Goal: Task Accomplishment & Management: Use online tool/utility

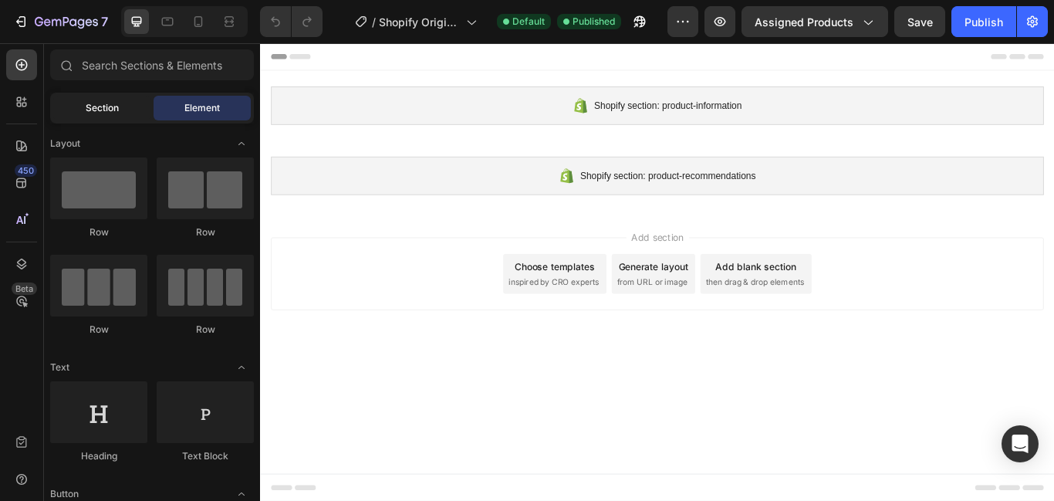
click at [108, 113] on span "Section" at bounding box center [102, 108] width 33 height 14
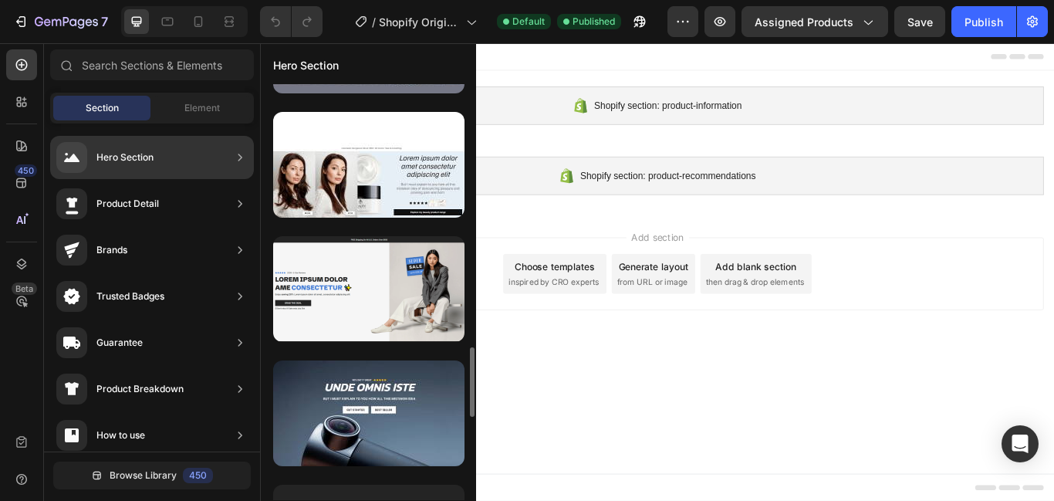
scroll to position [1593, 0]
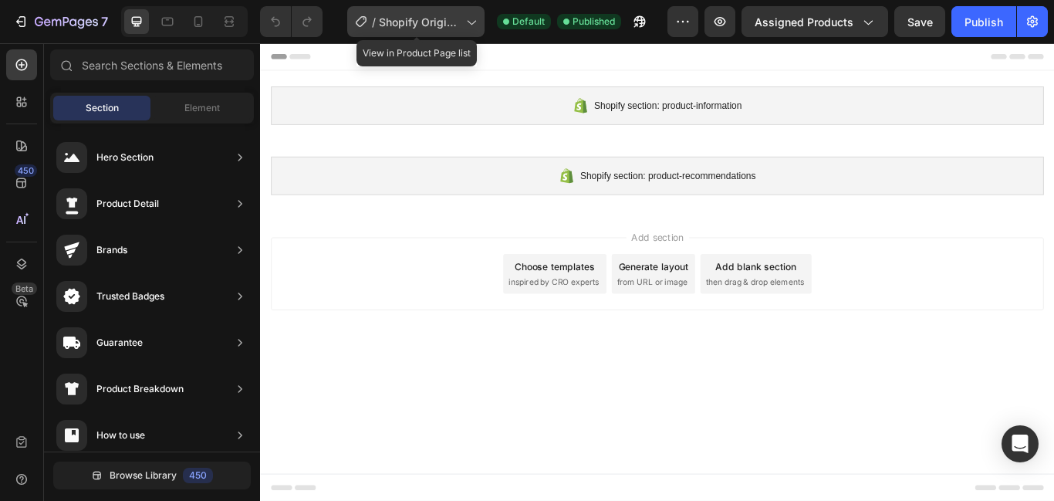
click at [443, 22] on span "Shopify Original Product Template" at bounding box center [419, 22] width 81 height 16
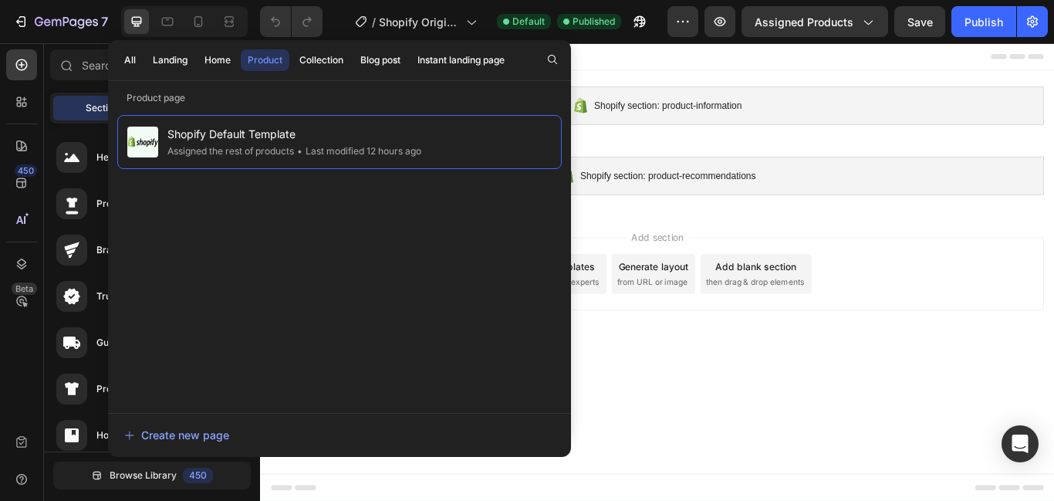
click at [751, 444] on body "Shopify section: product-information Shopify section: product-information Shopi…" at bounding box center [723, 310] width 926 height 534
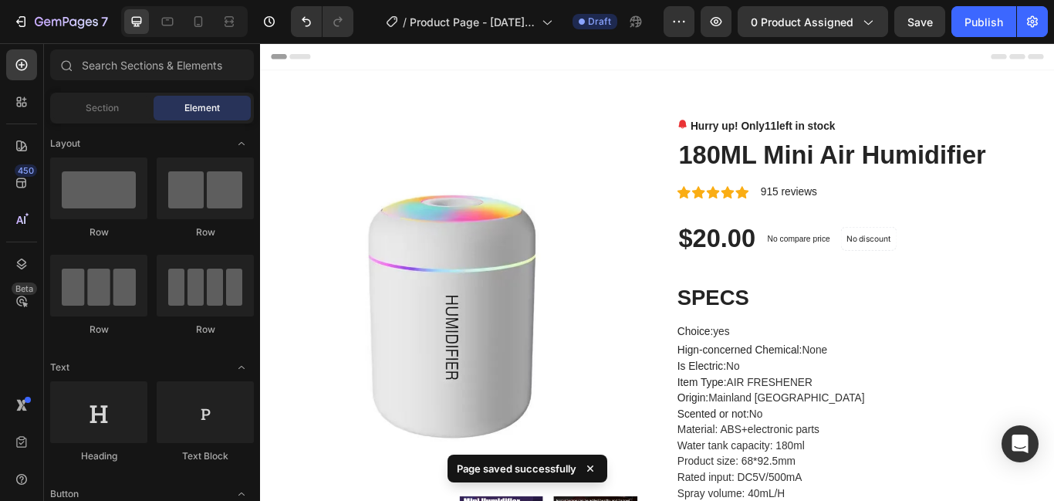
click at [596, 463] on icon at bounding box center [590, 468] width 15 height 15
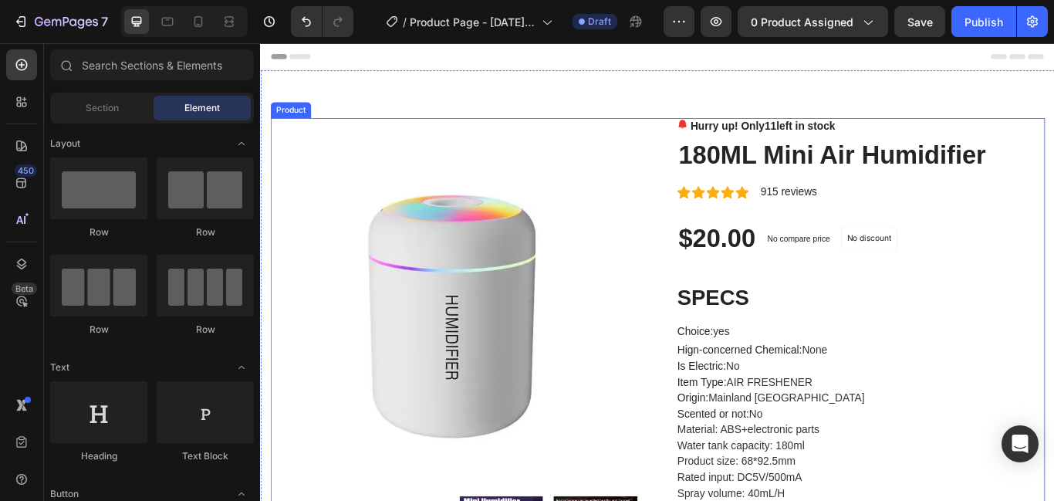
scroll to position [213, 0]
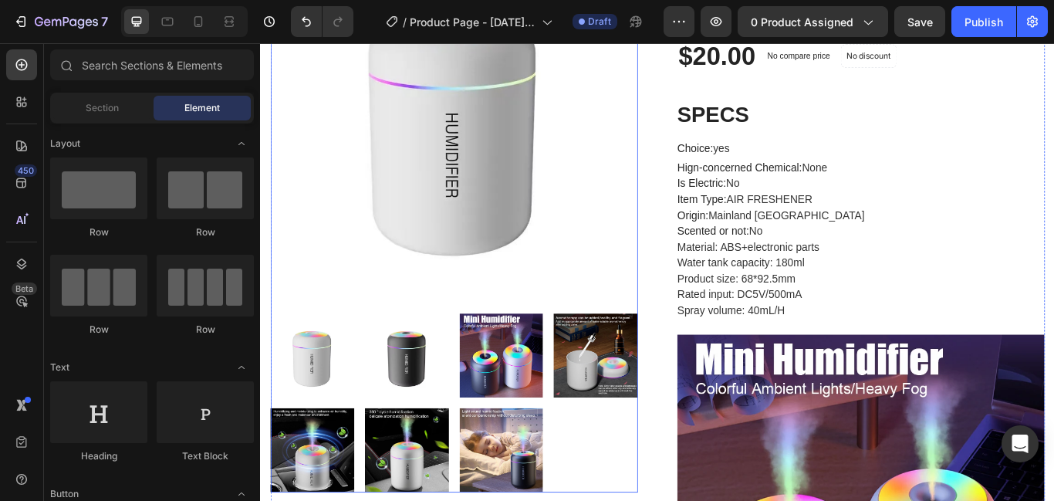
click at [360, 414] on img at bounding box center [321, 407] width 98 height 98
click at [431, 410] on img at bounding box center [431, 407] width 98 height 98
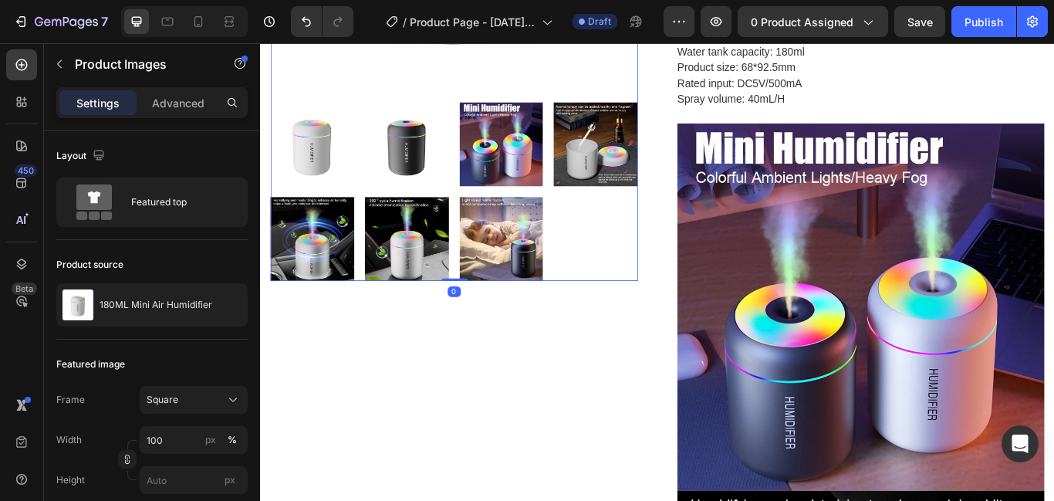
scroll to position [474, 0]
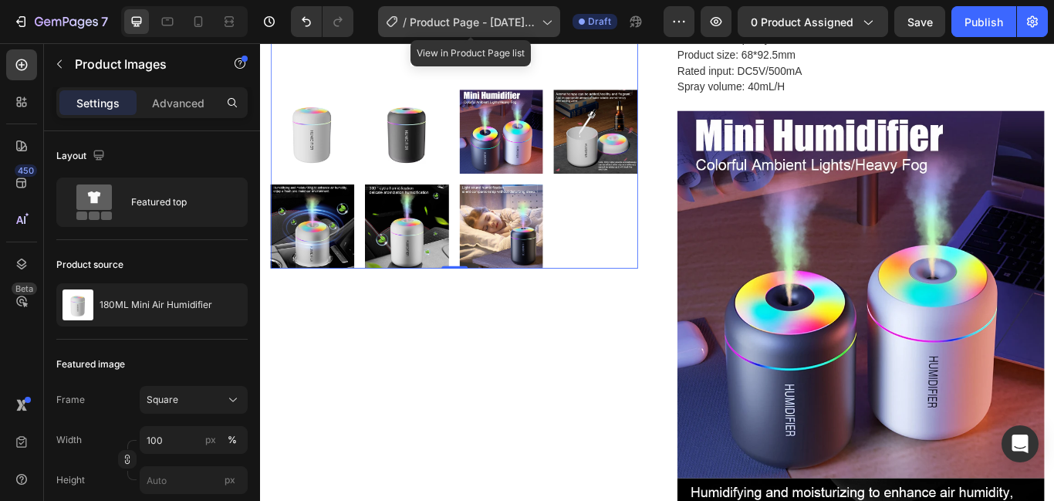
click at [551, 19] on icon at bounding box center [546, 21] width 15 height 15
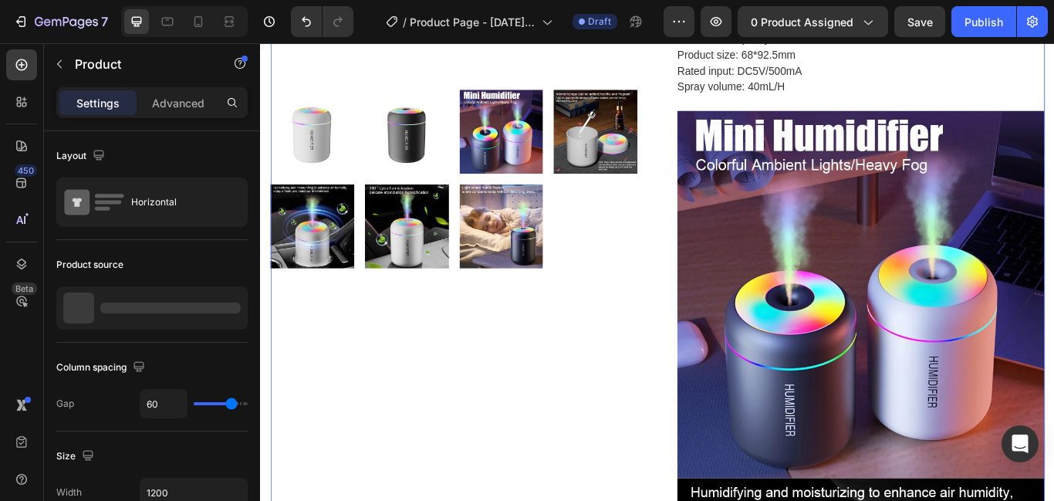
click at [679, 25] on icon "button" at bounding box center [678, 21] width 15 height 15
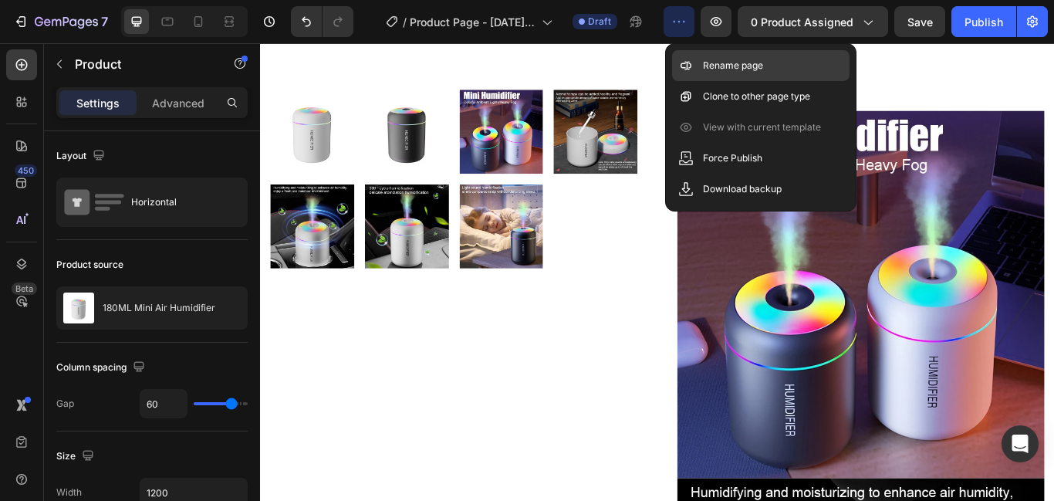
click at [704, 59] on p "Rename page" at bounding box center [733, 65] width 60 height 15
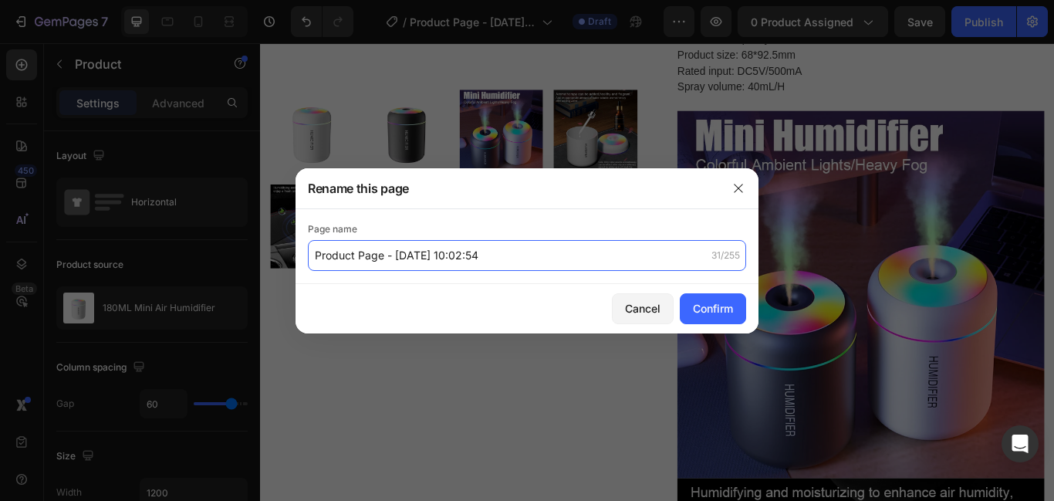
click at [325, 242] on input "Product Page - [DATE] 10:02:54" at bounding box center [527, 255] width 438 height 31
type input "gemoage"
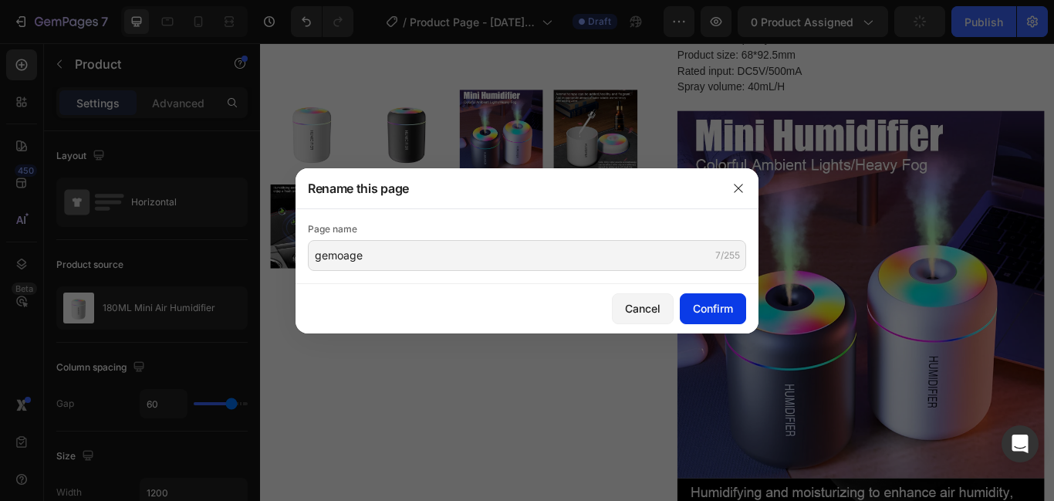
click at [704, 306] on div "Confirm" at bounding box center [713, 308] width 40 height 16
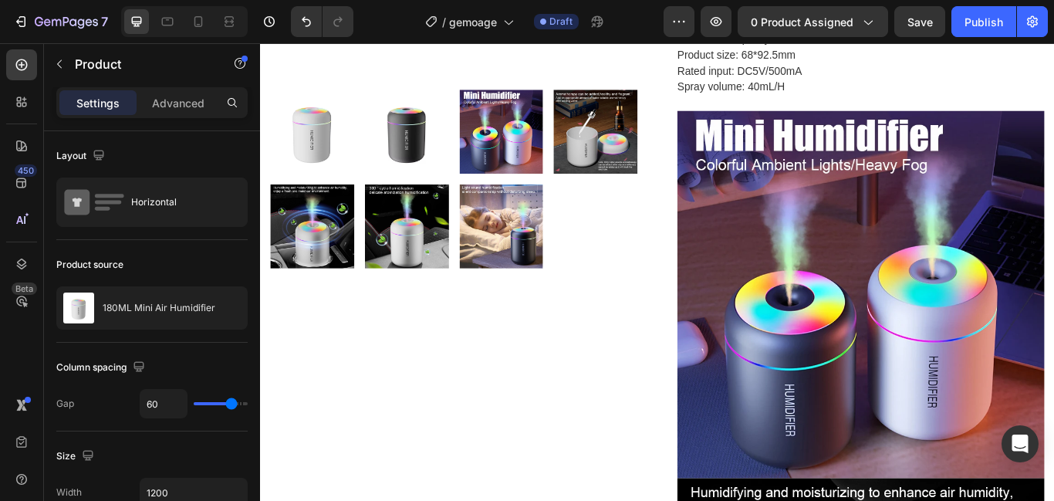
scroll to position [0, 0]
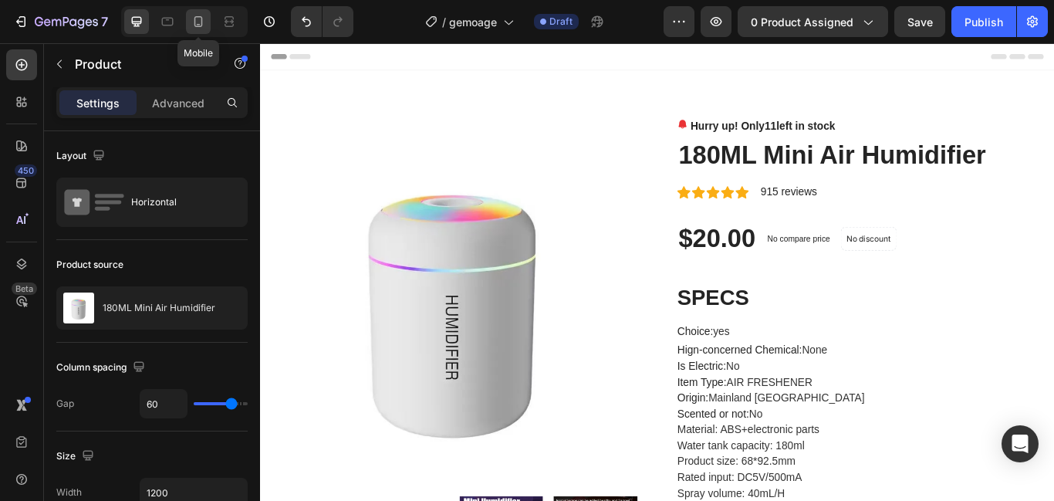
click at [199, 28] on icon at bounding box center [198, 21] width 15 height 15
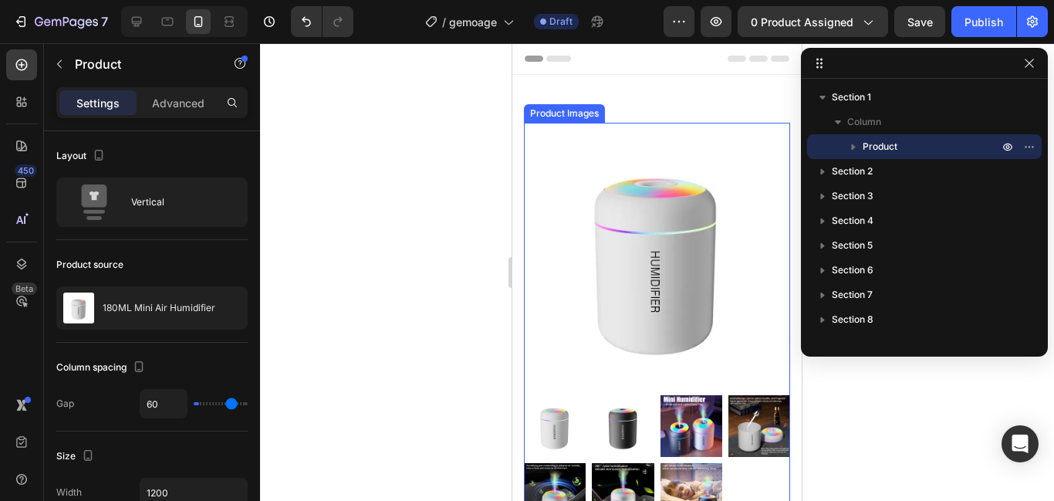
type input "0"
type input "100%"
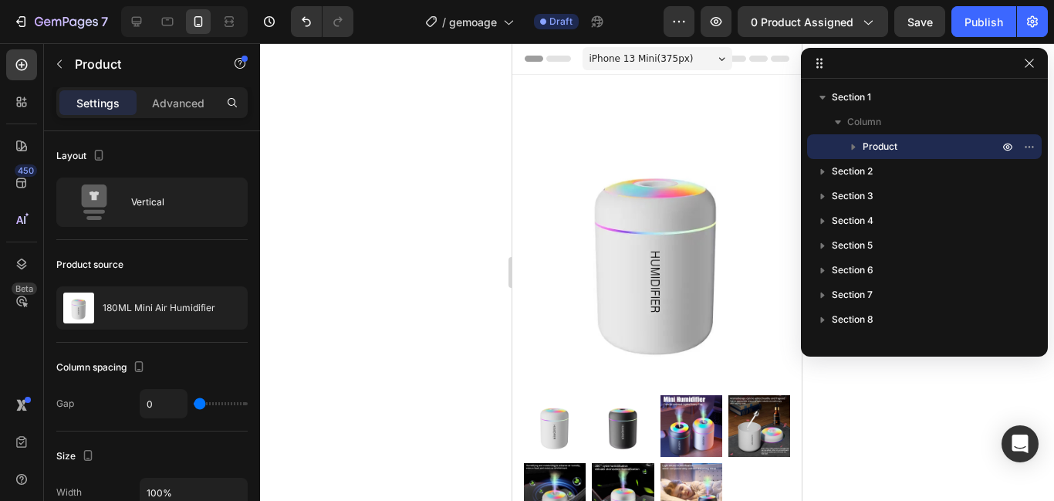
scroll to position [25, 0]
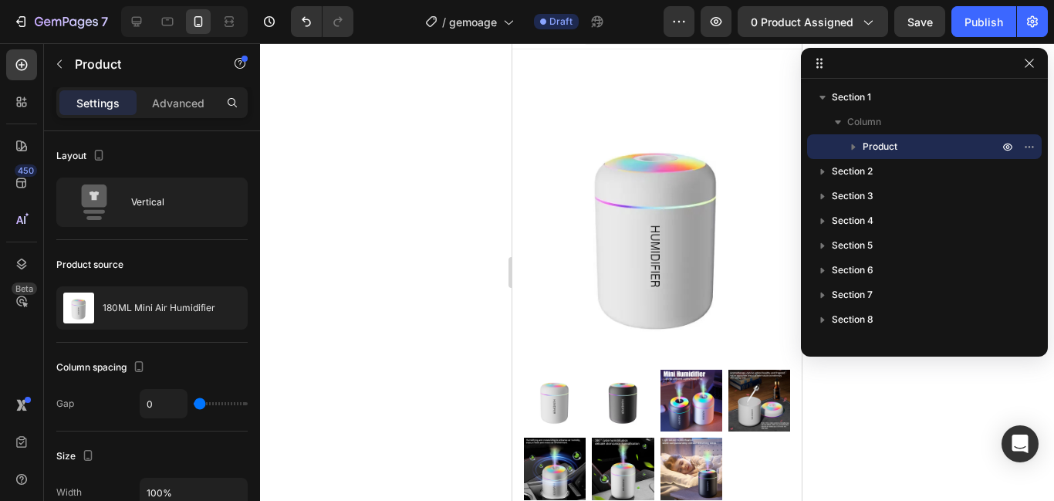
click at [996, 346] on div "Section 1 Column Product Section 2 Section 3 Section 4 Section 5 Section 6 Sect…" at bounding box center [924, 202] width 247 height 309
click at [981, 412] on div at bounding box center [657, 272] width 794 height 458
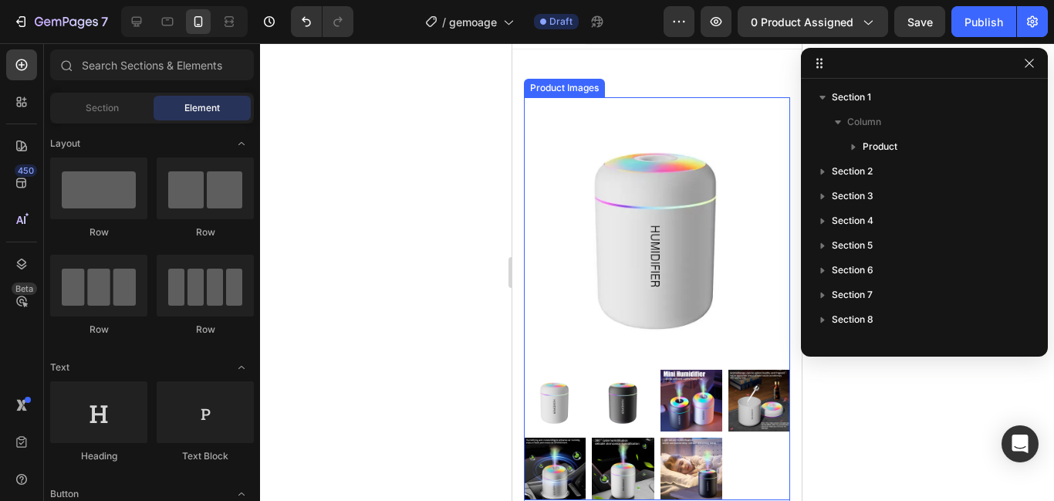
scroll to position [243, 0]
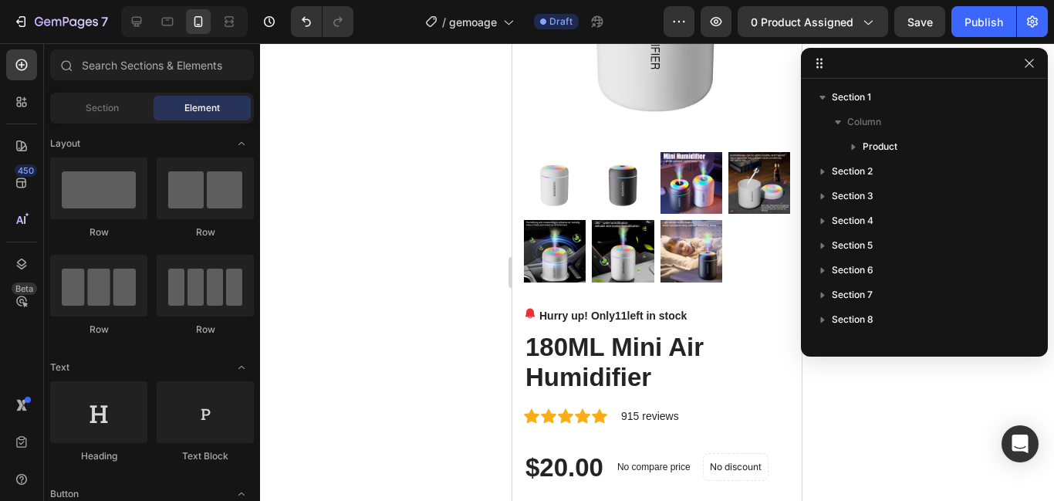
click at [918, 429] on div at bounding box center [657, 272] width 794 height 458
click at [1032, 57] on icon "button" at bounding box center [1029, 63] width 12 height 12
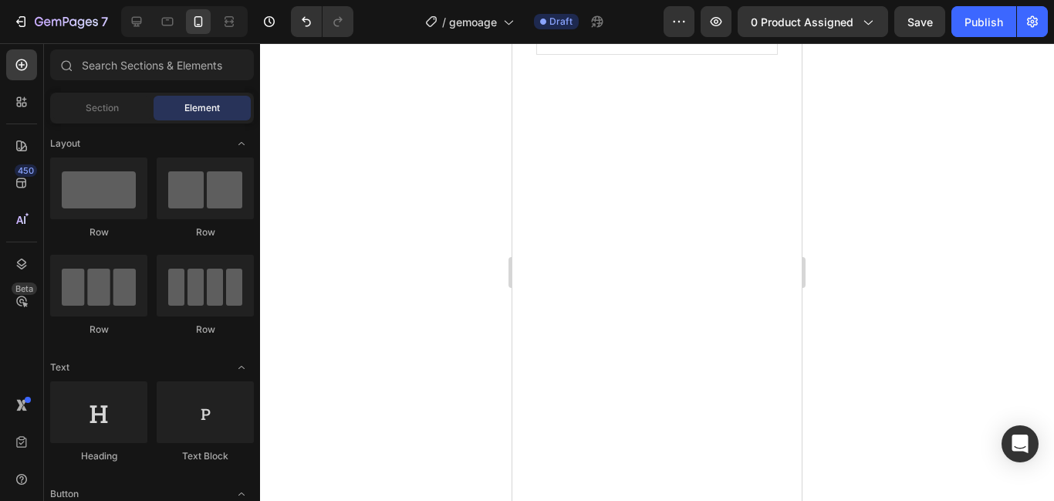
scroll to position [2929, 0]
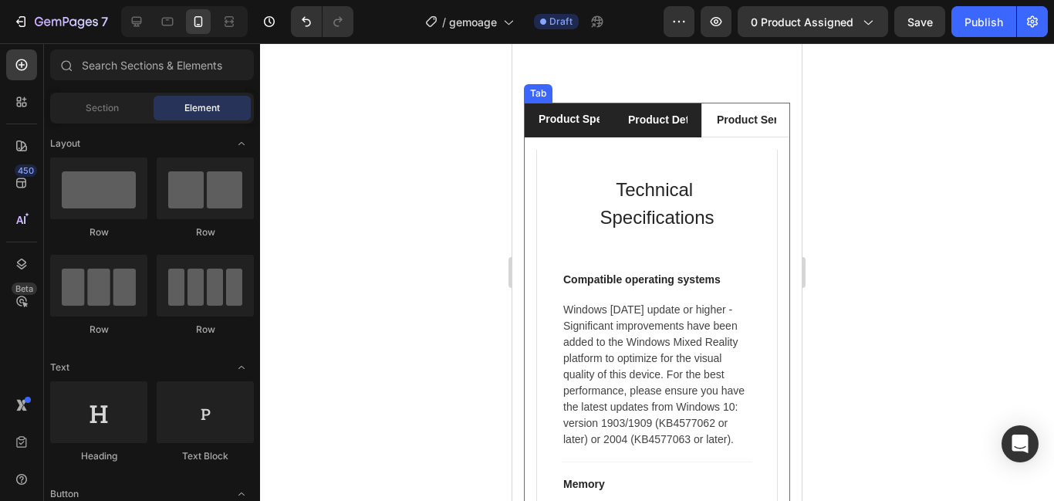
click at [631, 133] on li "Product Details" at bounding box center [657, 120] width 89 height 35
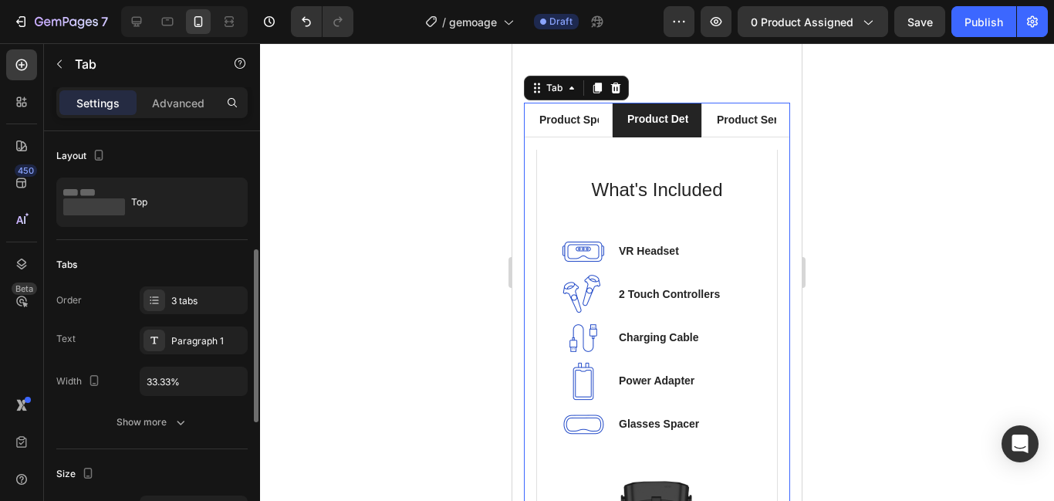
scroll to position [90, 0]
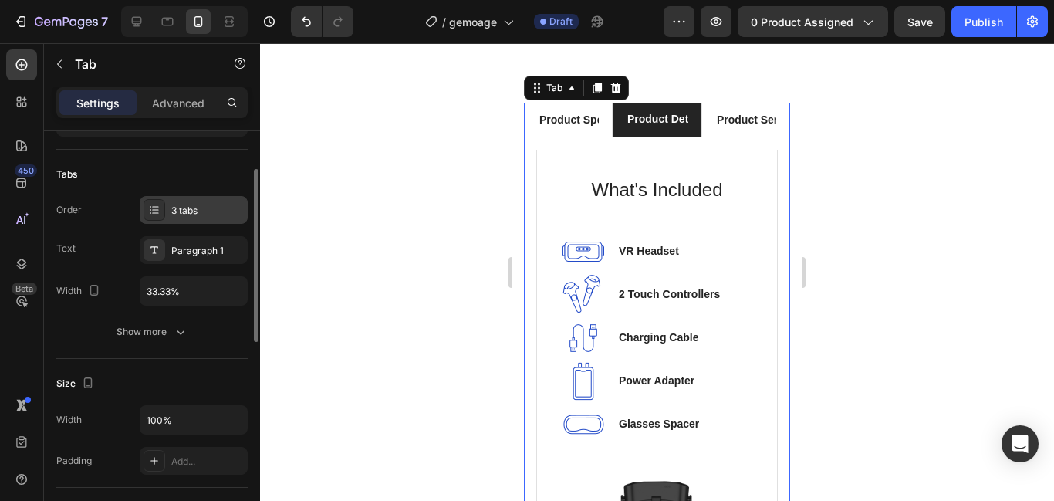
click at [149, 211] on icon at bounding box center [154, 210] width 12 height 12
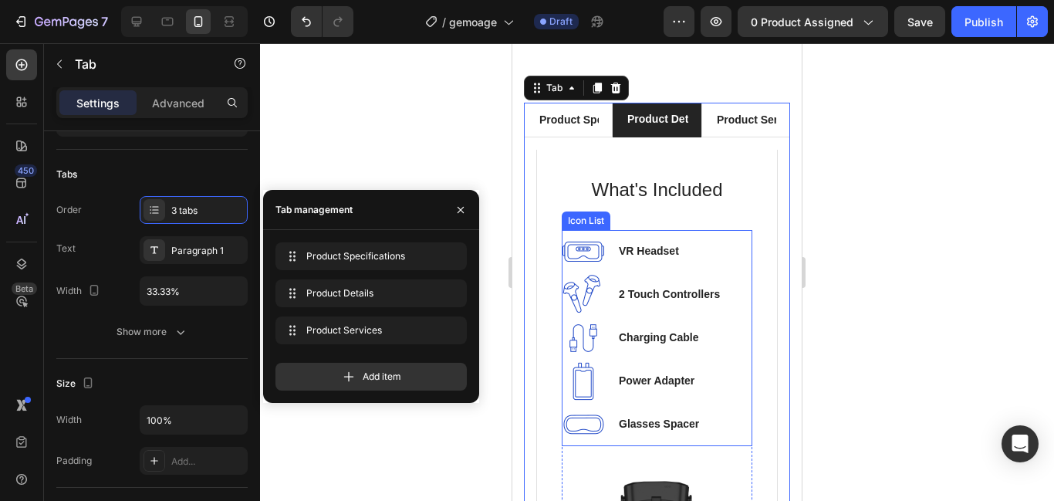
scroll to position [3008, 0]
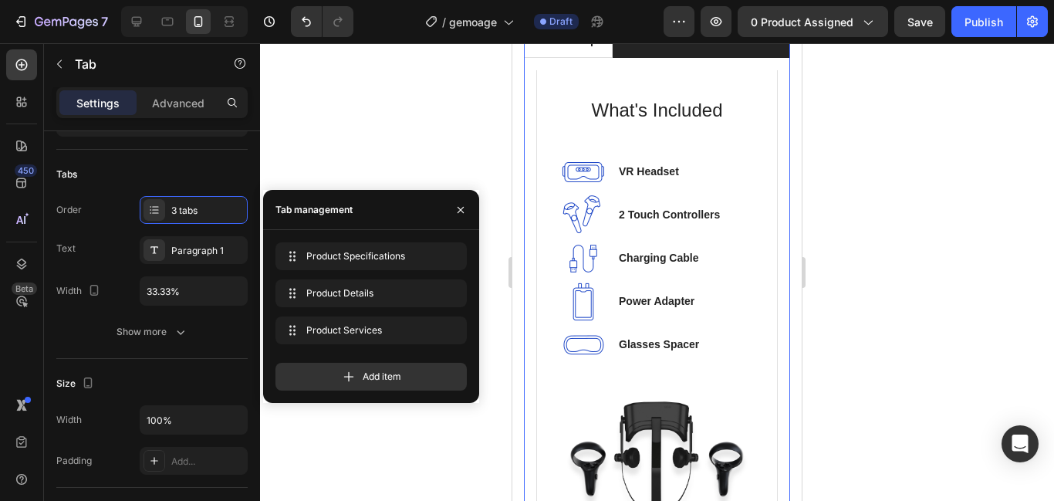
click at [764, 51] on div "Product Services" at bounding box center [745, 40] width 62 height 21
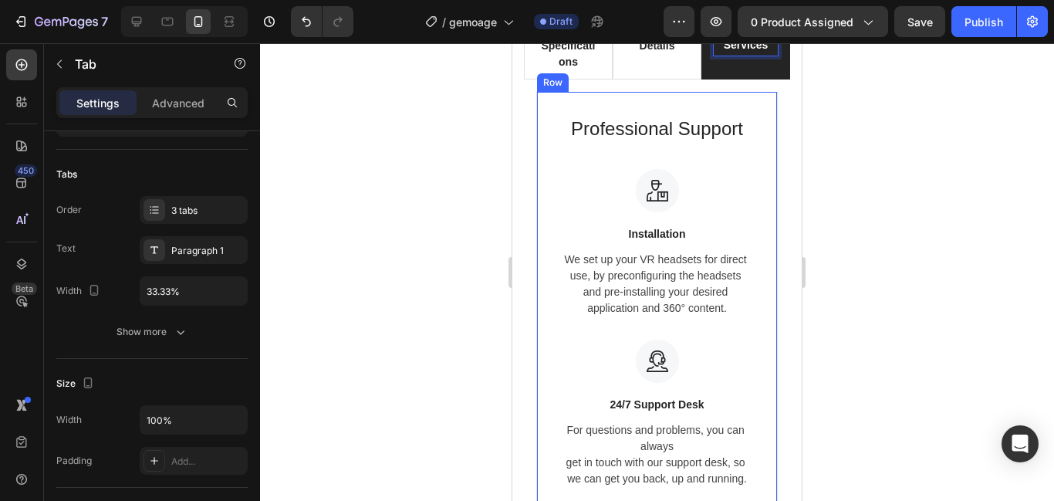
scroll to position [2946, 0]
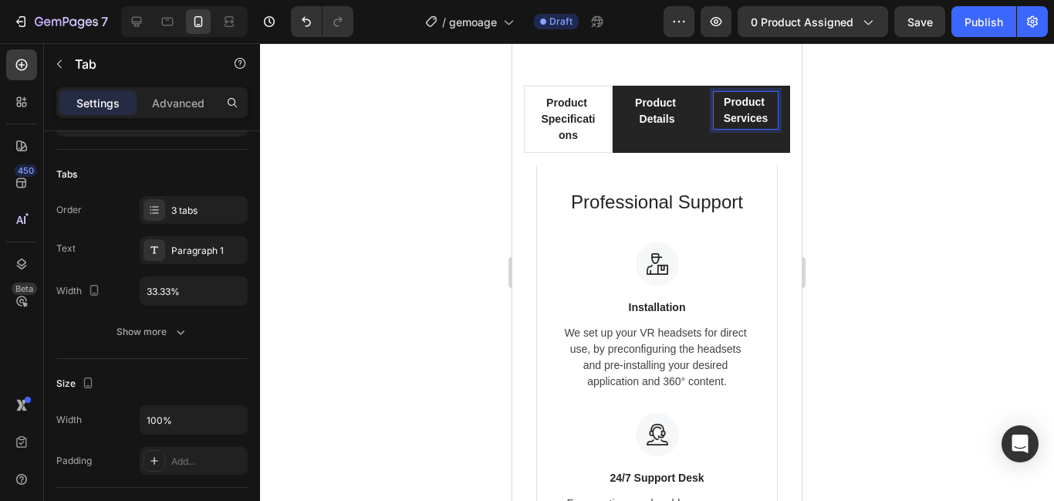
click at [650, 130] on div "Product Details" at bounding box center [657, 111] width 62 height 37
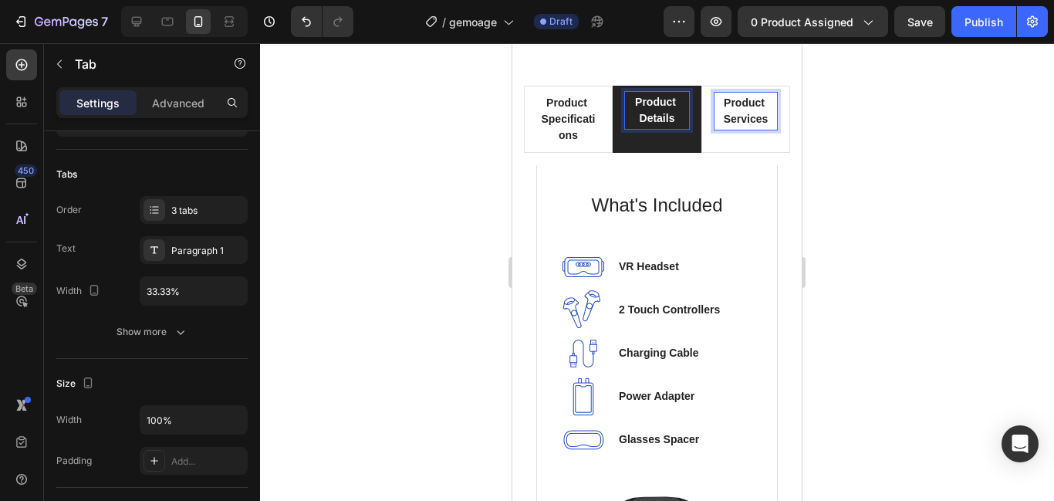
scroll to position [2931, 0]
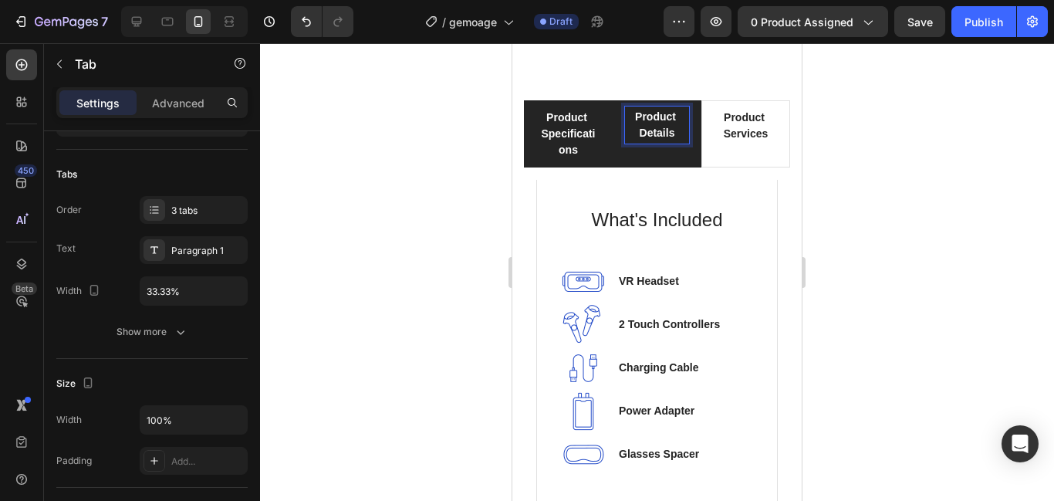
click at [571, 158] on div "Product Specifications" at bounding box center [568, 133] width 62 height 53
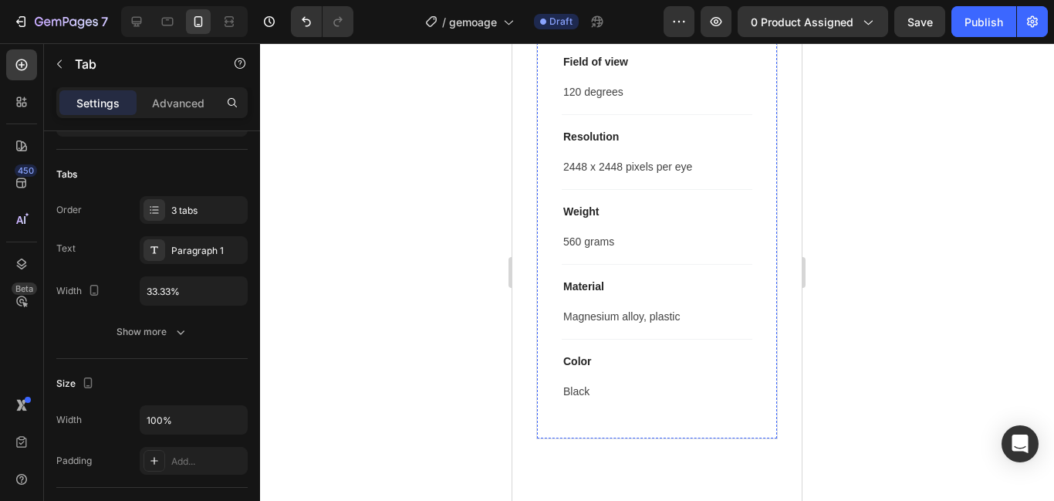
scroll to position [2847, 0]
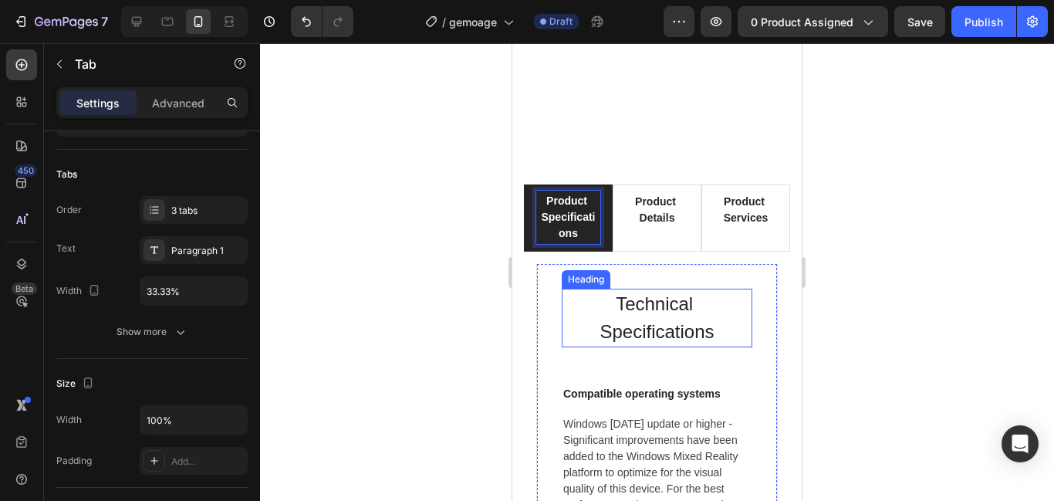
click at [677, 235] on div "Product Details" at bounding box center [657, 217] width 62 height 53
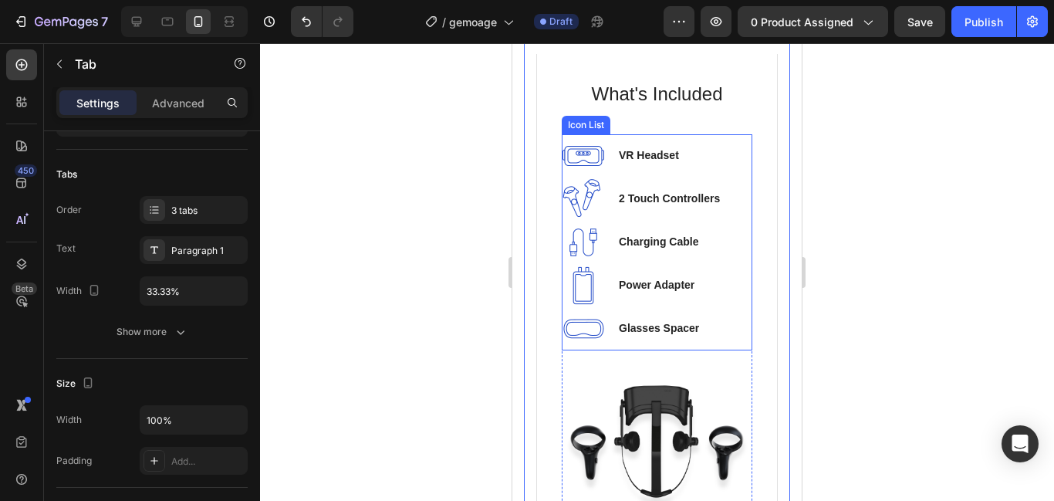
scroll to position [2944, 0]
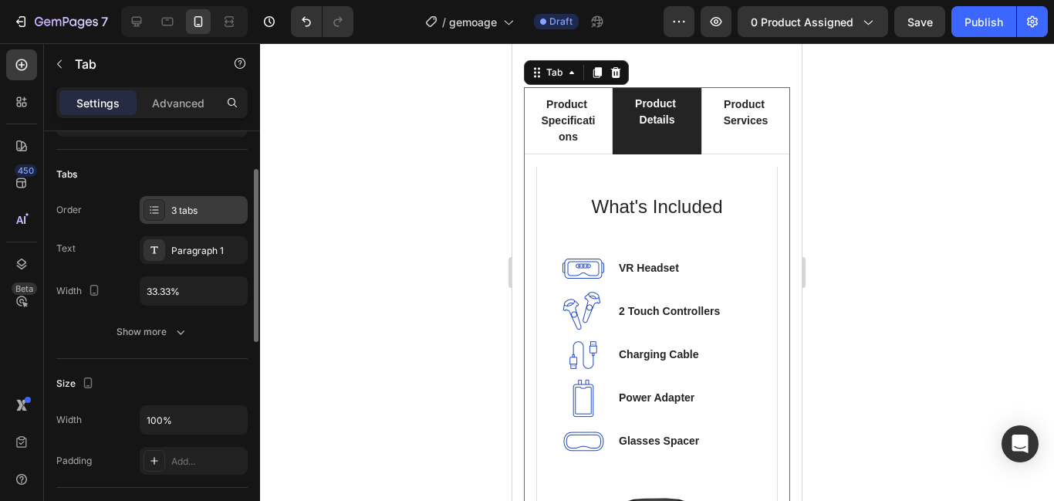
click at [154, 214] on icon at bounding box center [154, 210] width 12 height 12
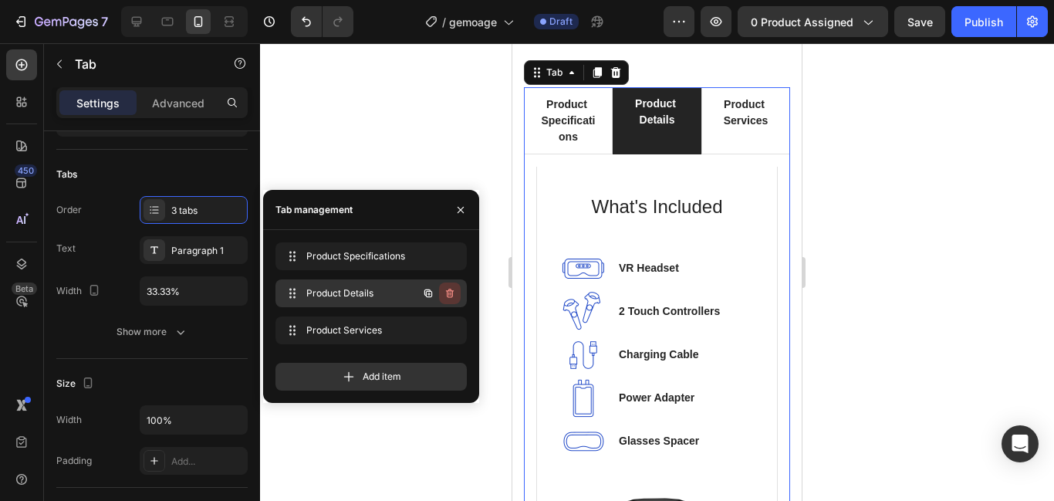
click at [446, 296] on icon "button" at bounding box center [450, 293] width 12 height 12
click at [446, 296] on div "Delete" at bounding box center [439, 293] width 29 height 14
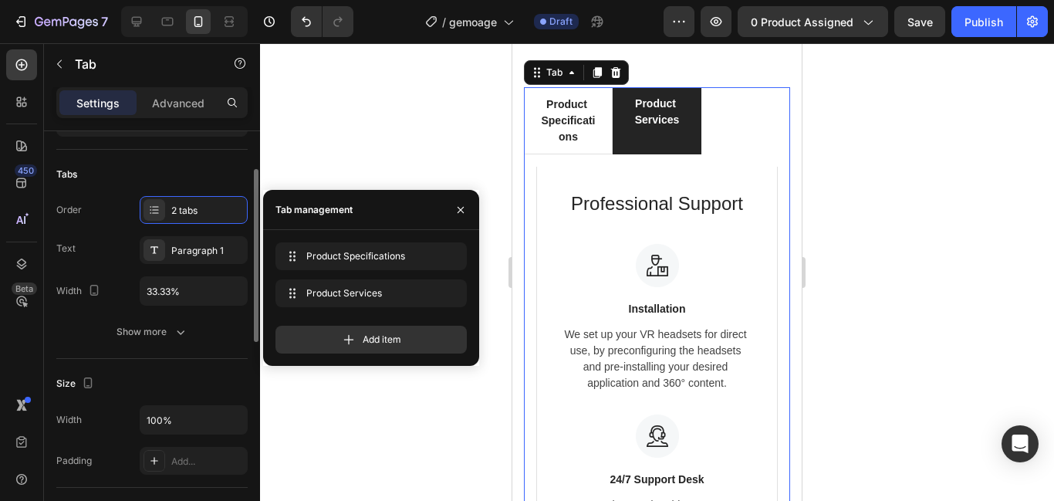
click at [212, 364] on div "Size Width 100% Padding Add..." at bounding box center [151, 423] width 191 height 129
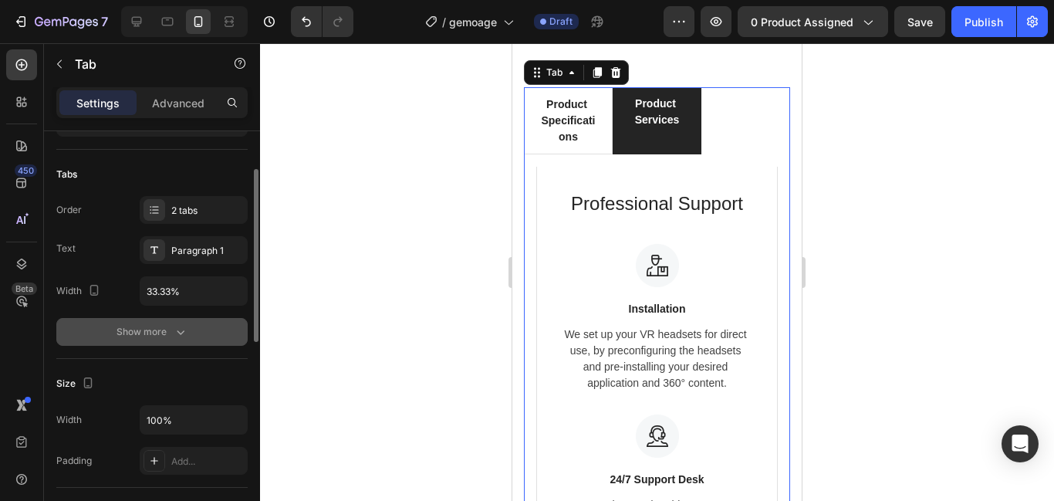
click at [169, 335] on div "Show more" at bounding box center [153, 331] width 72 height 15
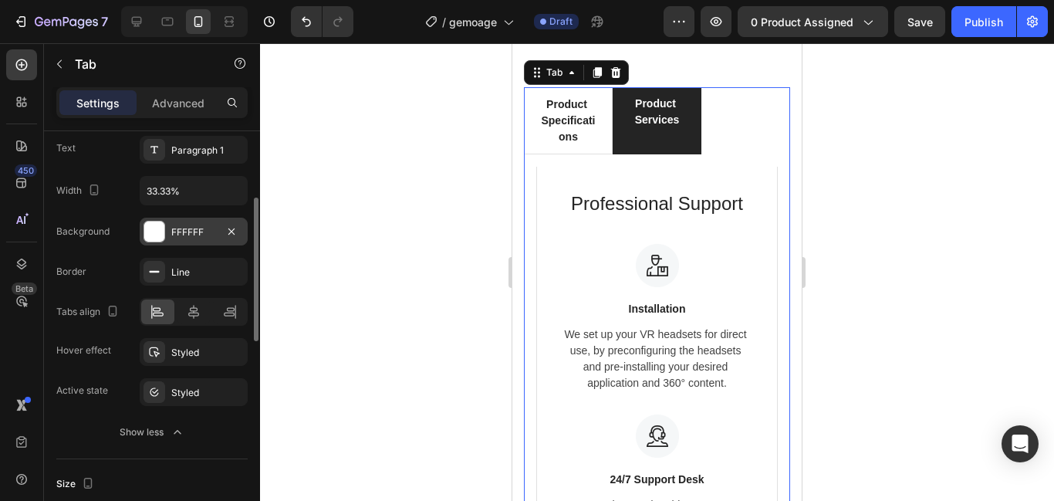
scroll to position [192, 0]
click at [184, 316] on div at bounding box center [193, 310] width 33 height 25
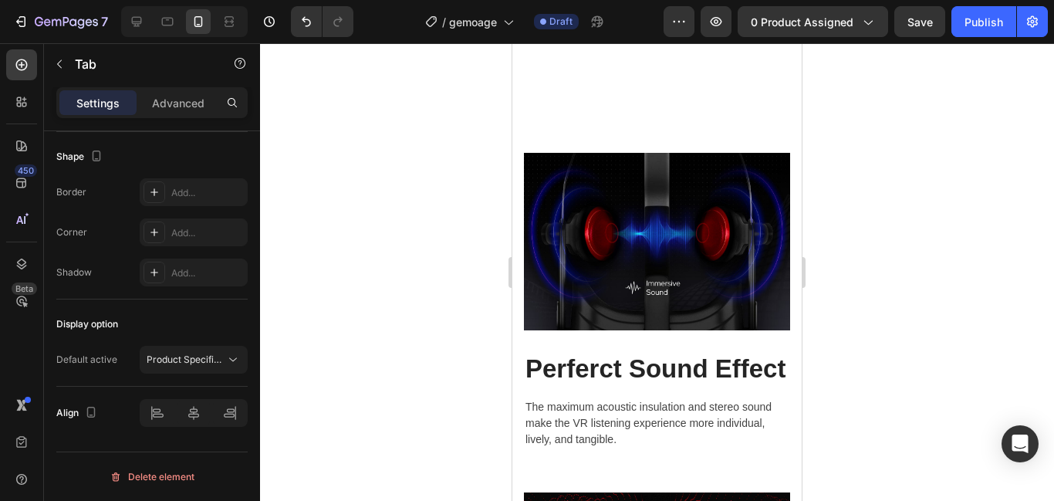
scroll to position [4720, 0]
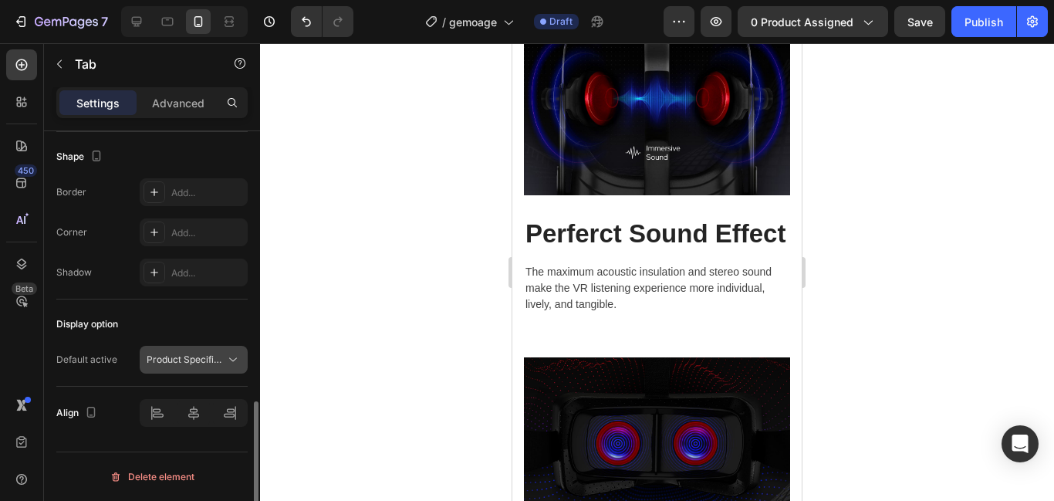
click at [214, 356] on span "Product Specifications" at bounding box center [196, 359] width 99 height 12
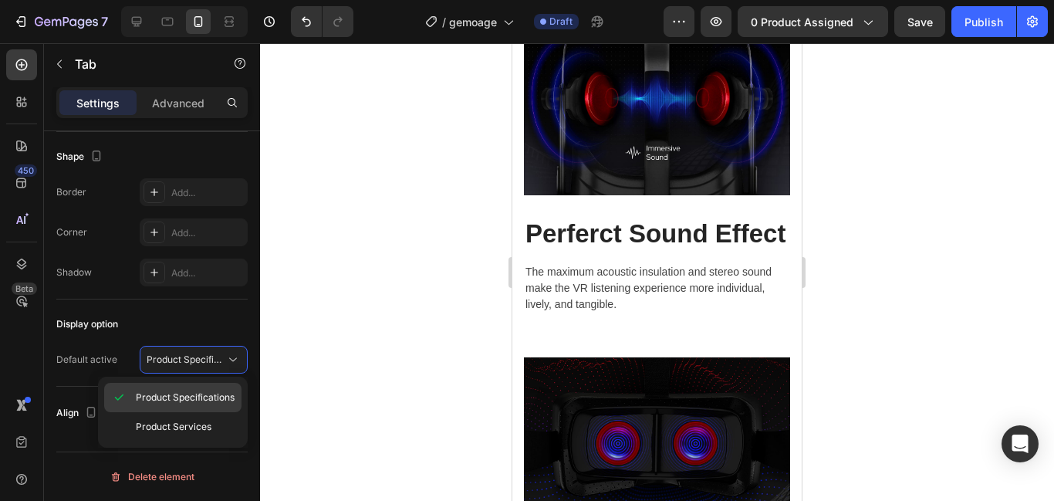
click at [199, 399] on span "Product Specifications" at bounding box center [185, 397] width 99 height 14
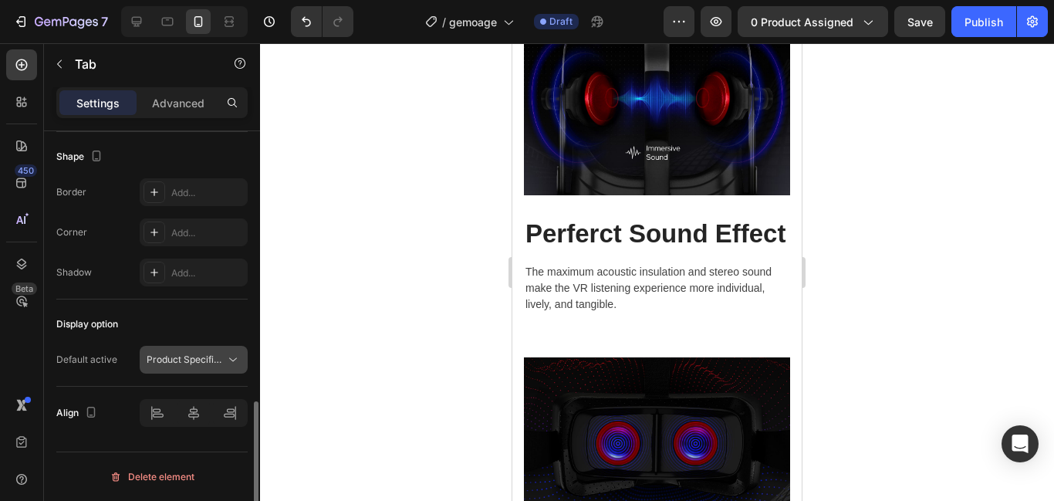
click at [210, 360] on span "Product Specifications" at bounding box center [196, 359] width 99 height 12
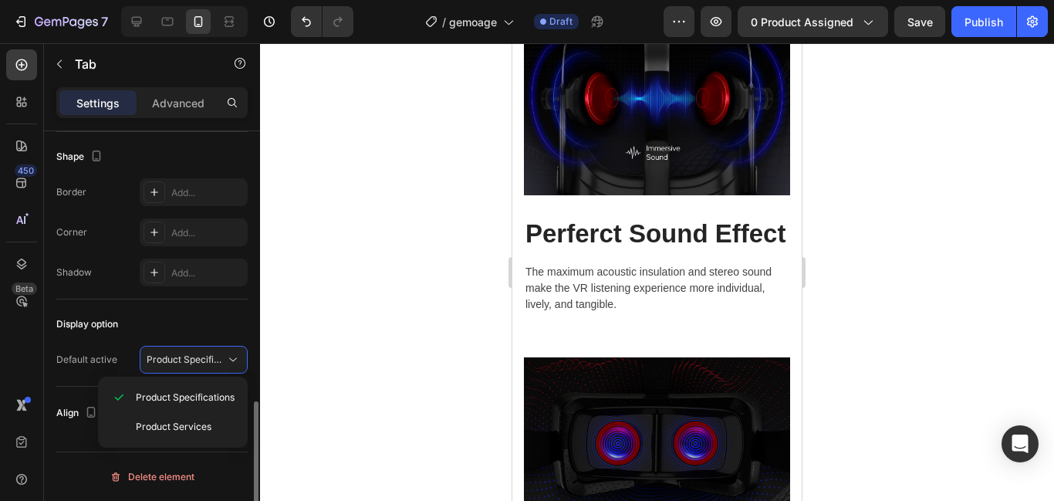
click at [216, 326] on div "Display option" at bounding box center [151, 324] width 191 height 25
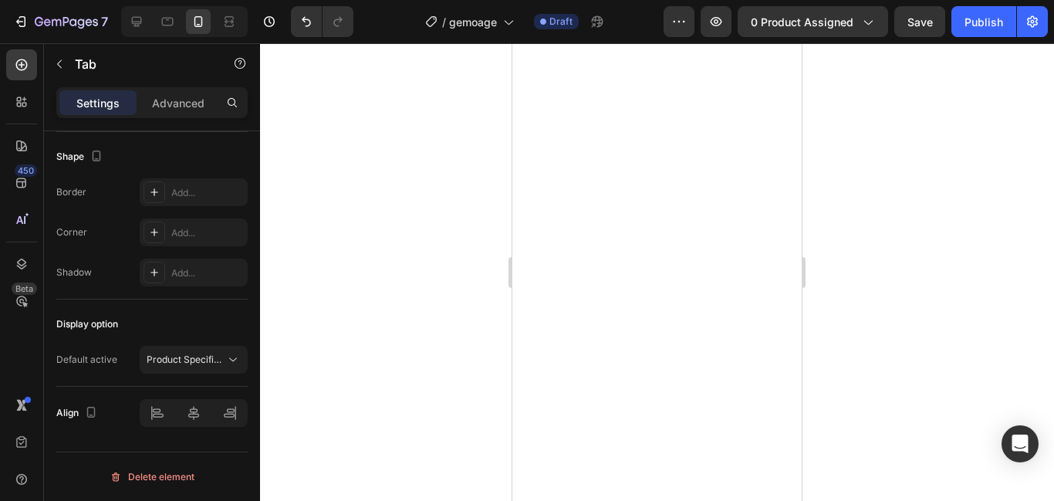
scroll to position [31, 0]
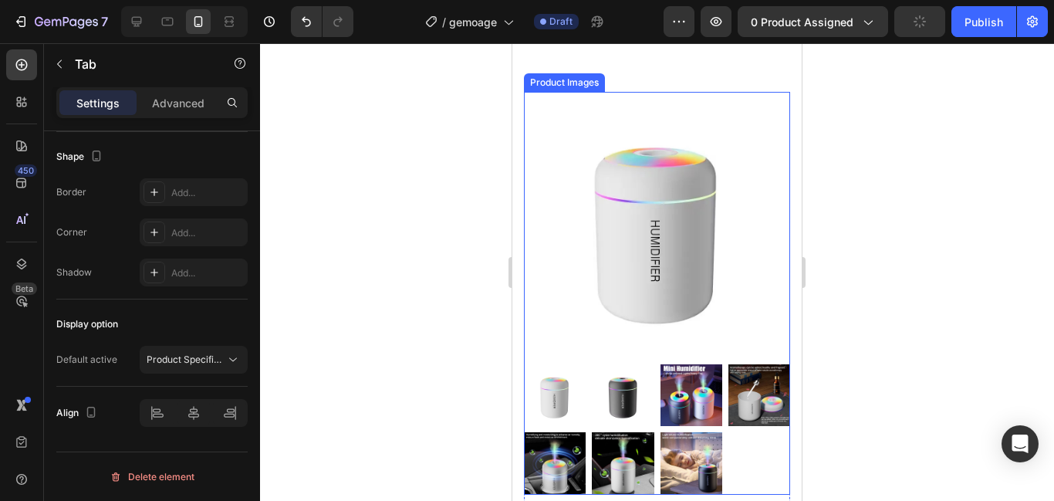
click at [562, 394] on img at bounding box center [555, 395] width 62 height 62
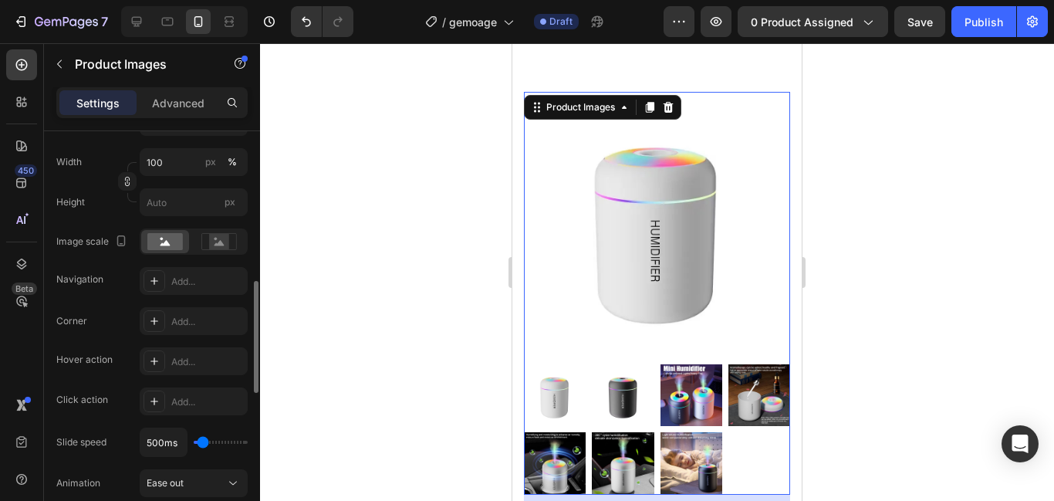
scroll to position [336, 0]
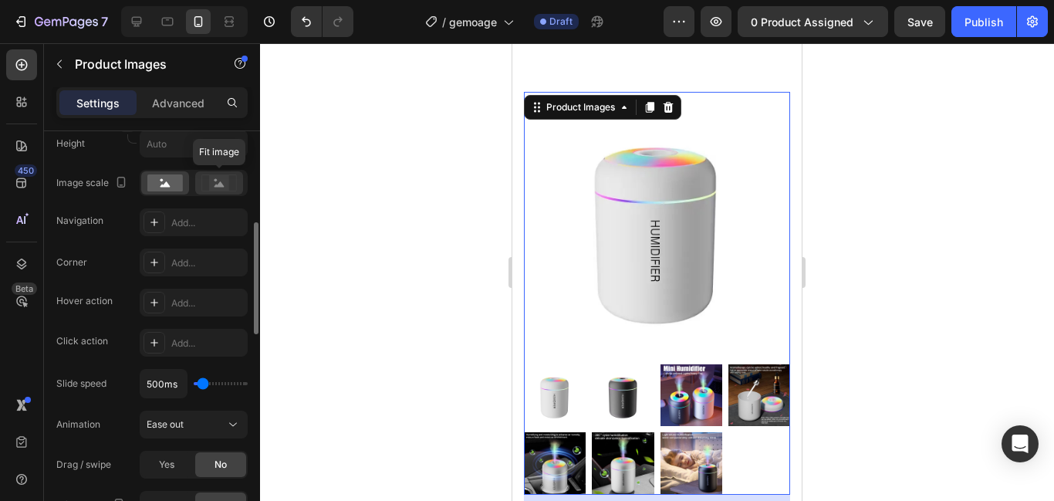
click at [213, 184] on rect at bounding box center [219, 182] width 20 height 15
click at [167, 187] on rect at bounding box center [164, 182] width 35 height 17
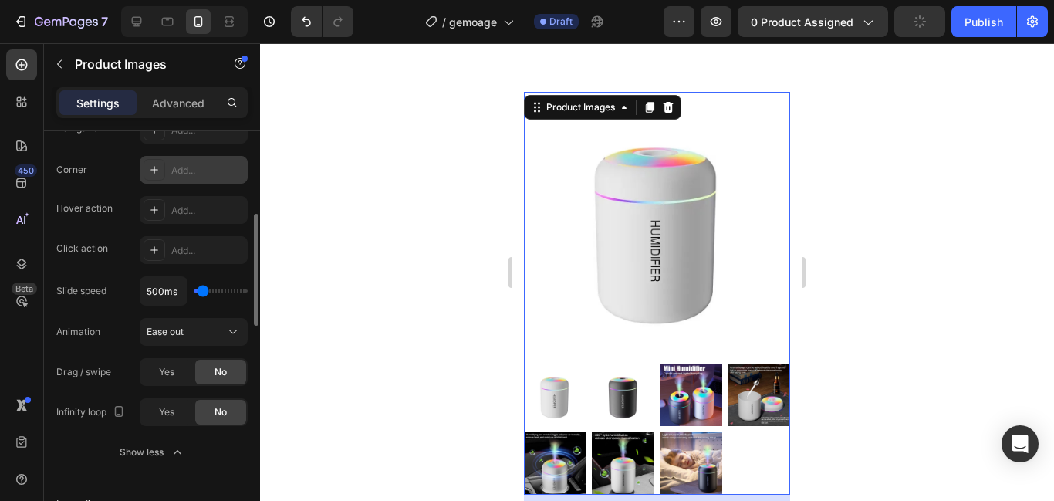
scroll to position [403, 0]
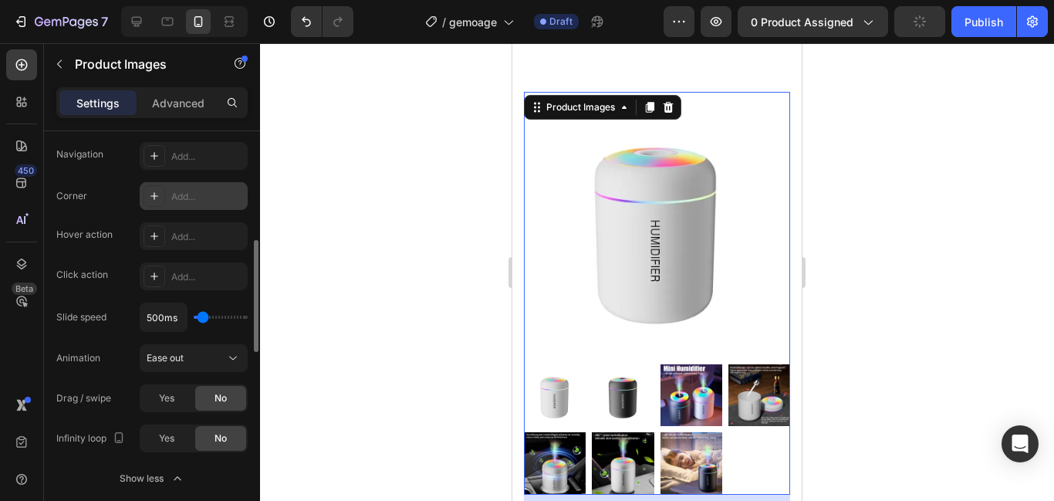
click at [149, 195] on icon at bounding box center [154, 196] width 12 height 12
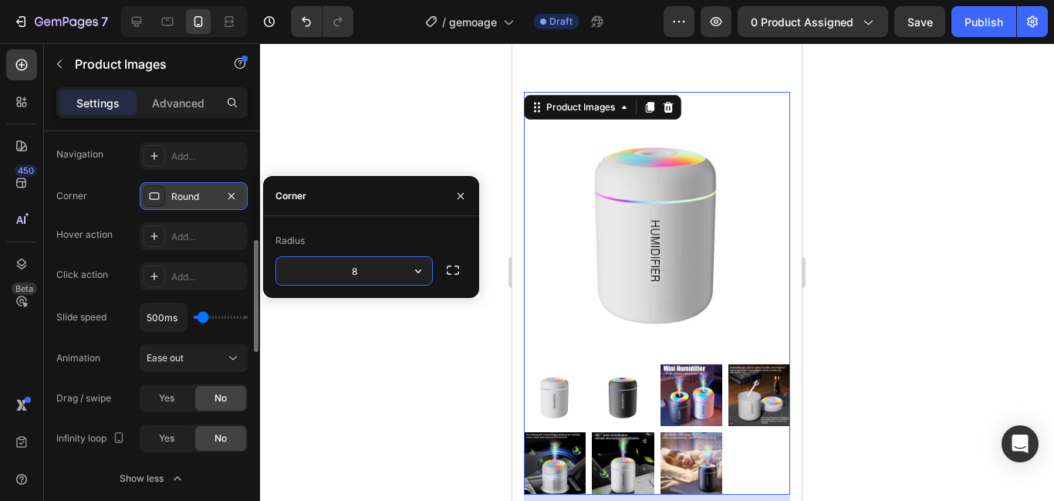
click at [417, 282] on button "button" at bounding box center [418, 271] width 28 height 28
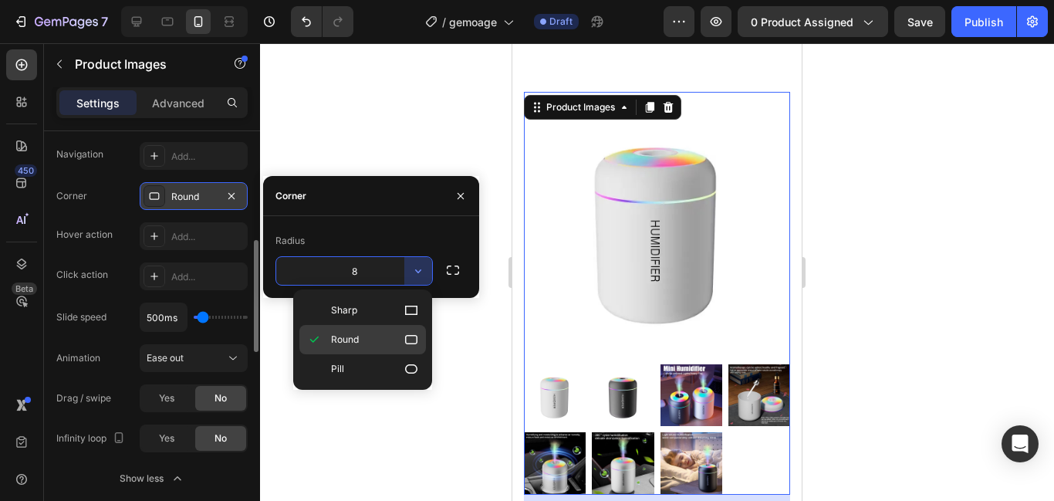
click at [414, 337] on icon at bounding box center [411, 339] width 15 height 15
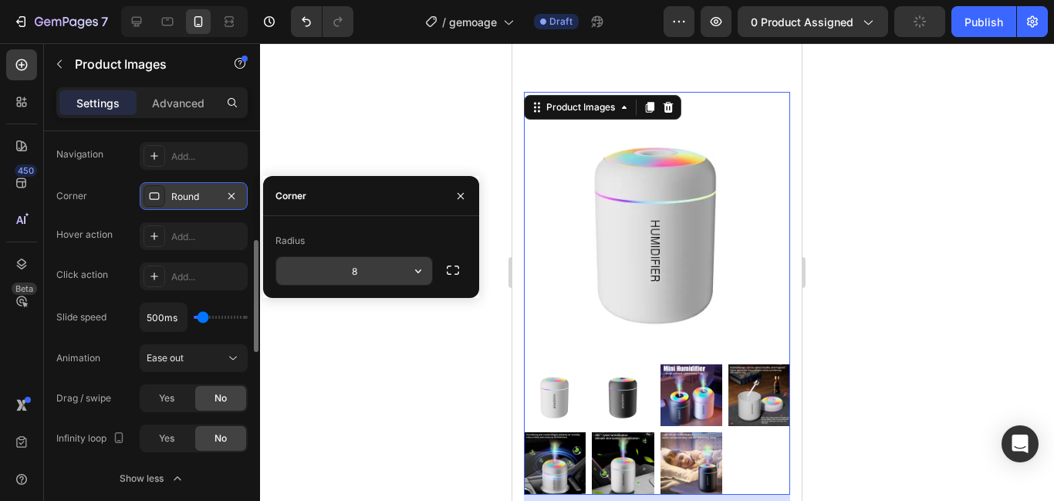
click at [359, 275] on input "8" at bounding box center [354, 271] width 156 height 28
type input "15"
click at [218, 327] on div "500ms" at bounding box center [194, 316] width 108 height 29
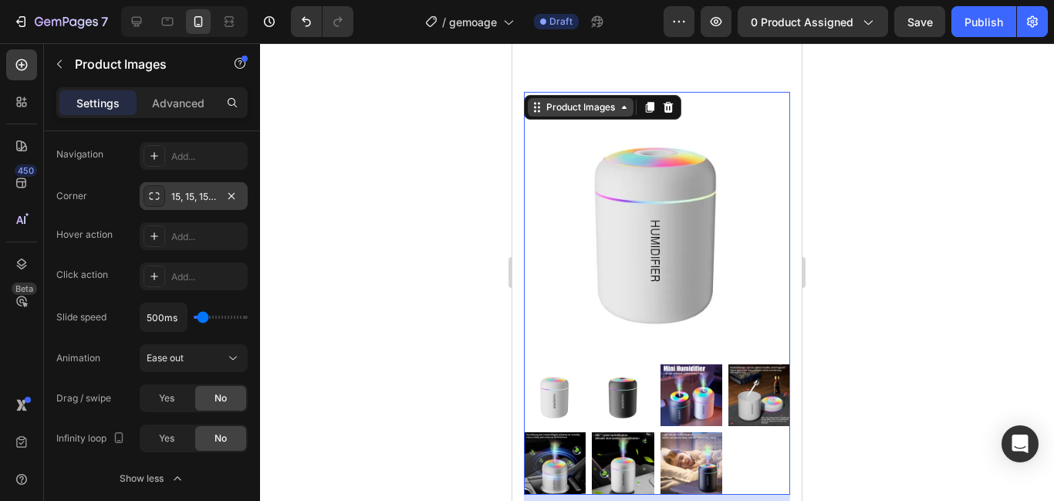
click at [616, 100] on div "Product Images" at bounding box center [580, 107] width 75 height 14
click at [931, 150] on div at bounding box center [657, 272] width 794 height 458
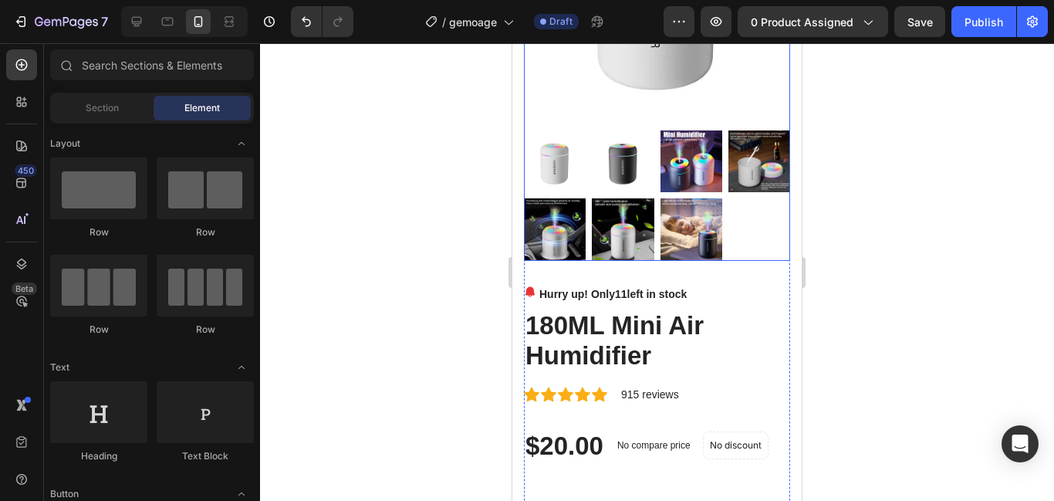
scroll to position [368, 0]
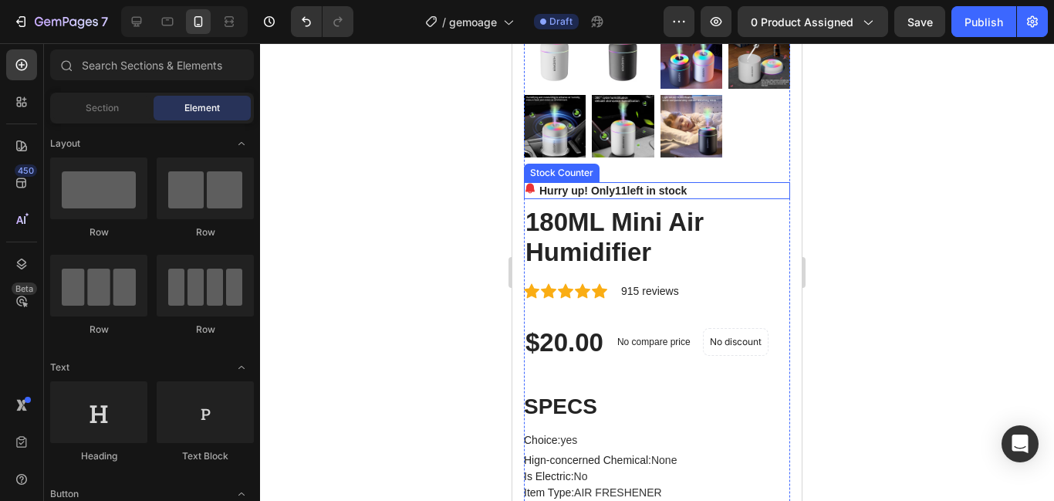
click at [612, 191] on p "Hurry up! Only 11 left in stock" at bounding box center [612, 191] width 147 height 16
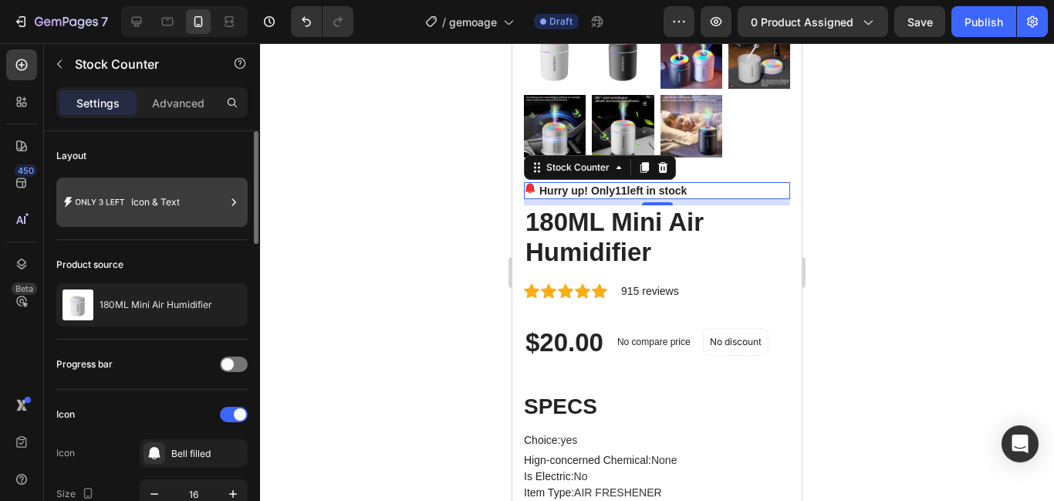
click at [187, 208] on div "Icon & Text" at bounding box center [178, 201] width 94 height 35
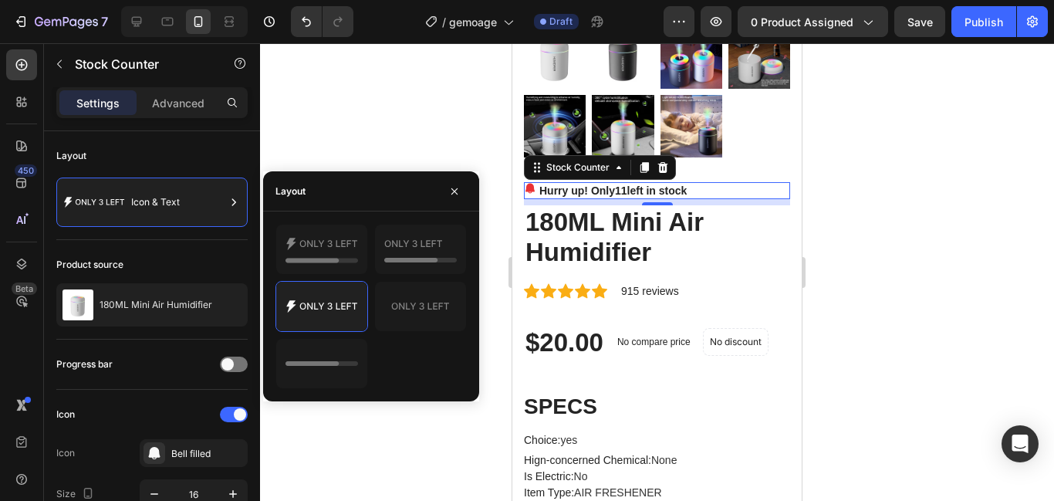
click at [349, 120] on div at bounding box center [657, 272] width 794 height 458
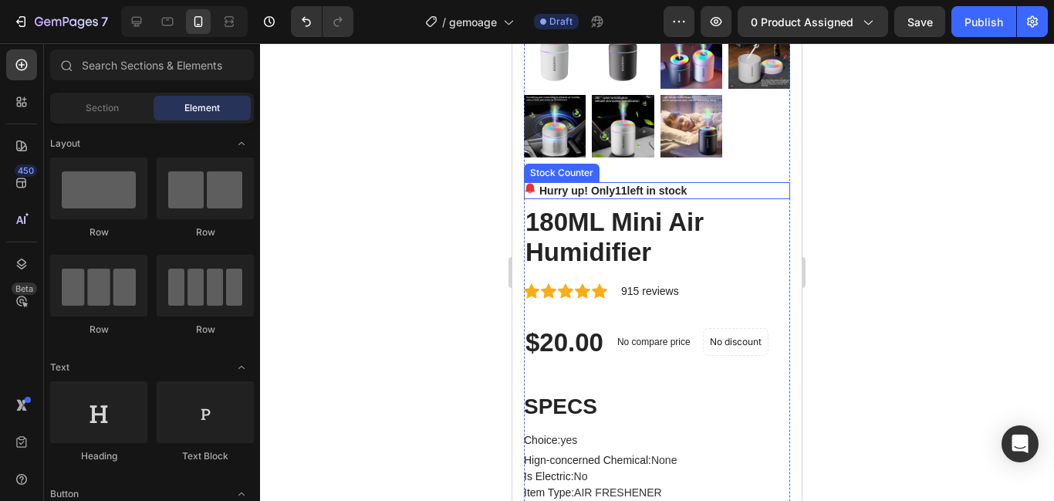
click at [556, 188] on p "Hurry up! Only 11 left in stock" at bounding box center [612, 191] width 147 height 16
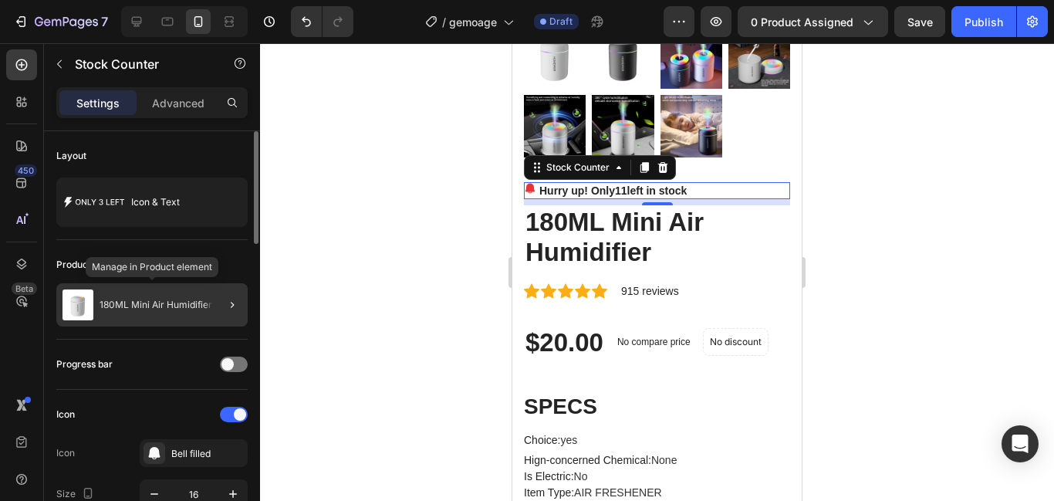
click at [165, 313] on div "180ML Mini Air Humidifier" at bounding box center [151, 304] width 191 height 43
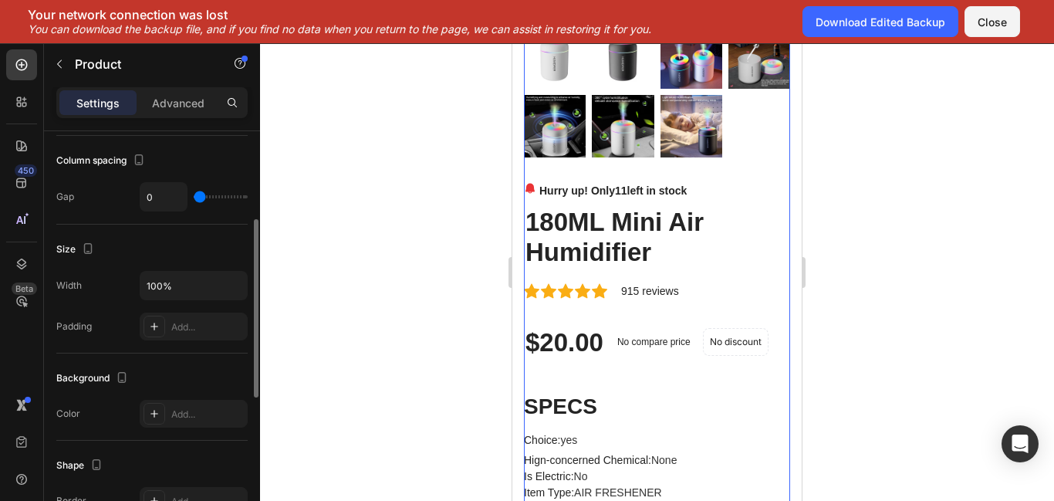
scroll to position [206, 0]
click at [461, 198] on div at bounding box center [657, 272] width 794 height 458
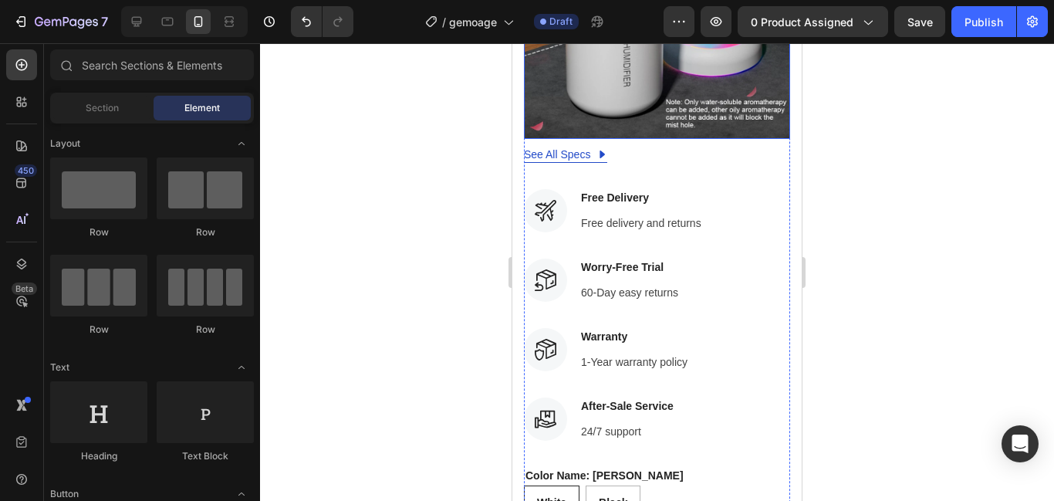
scroll to position [2232, 0]
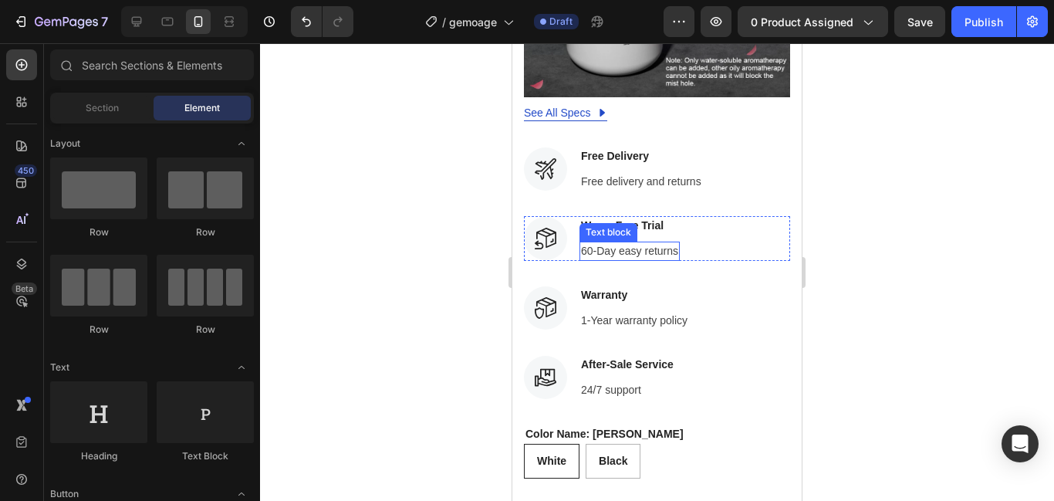
click at [631, 245] on p "60-Day easy returns" at bounding box center [629, 251] width 97 height 16
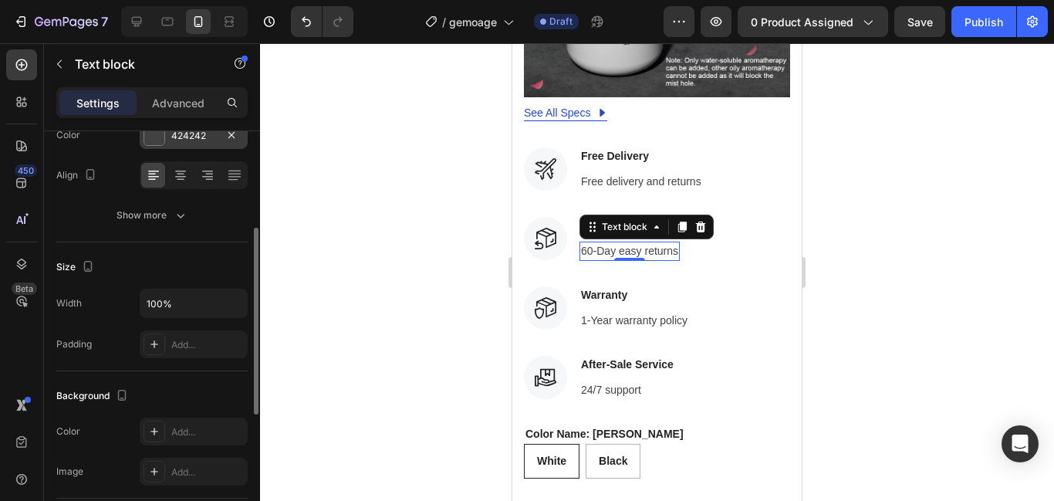
scroll to position [226, 0]
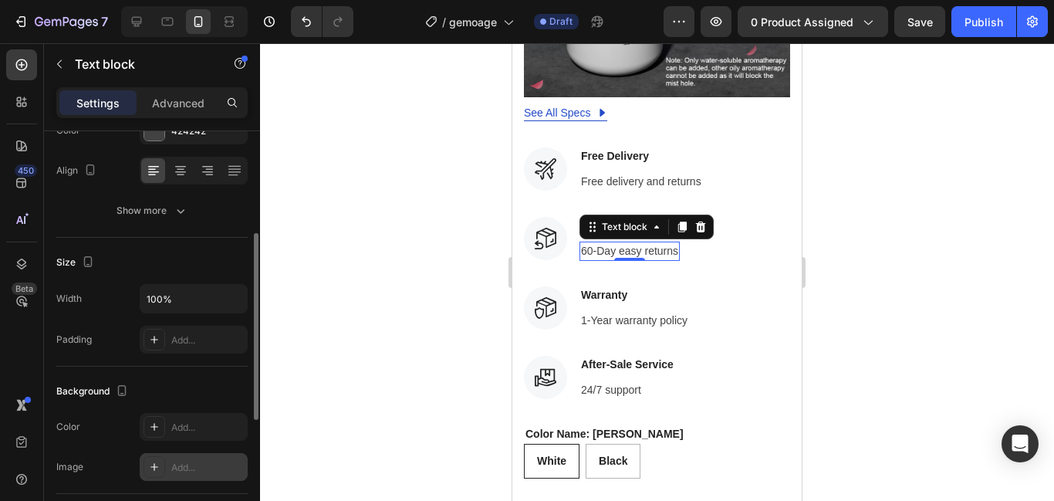
click at [165, 460] on div "Add..." at bounding box center [194, 467] width 108 height 28
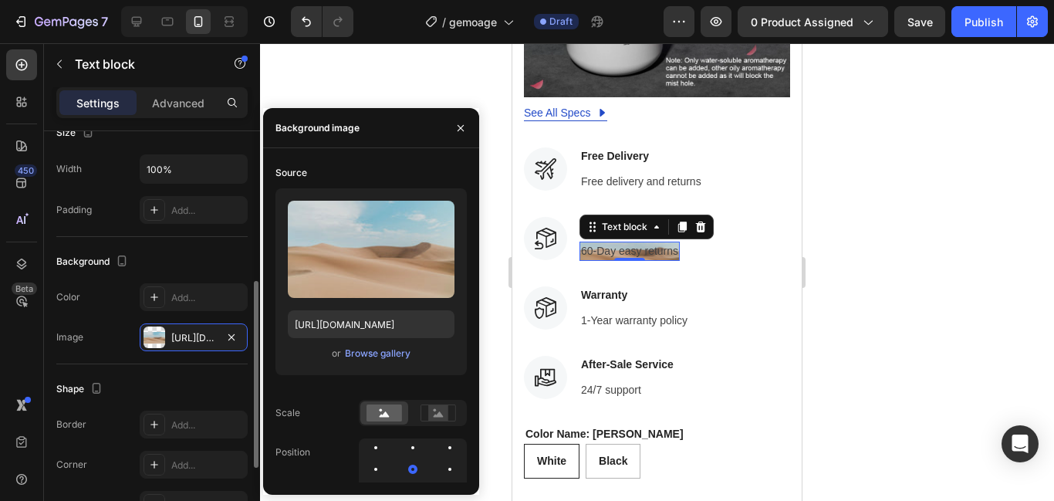
scroll to position [360, 0]
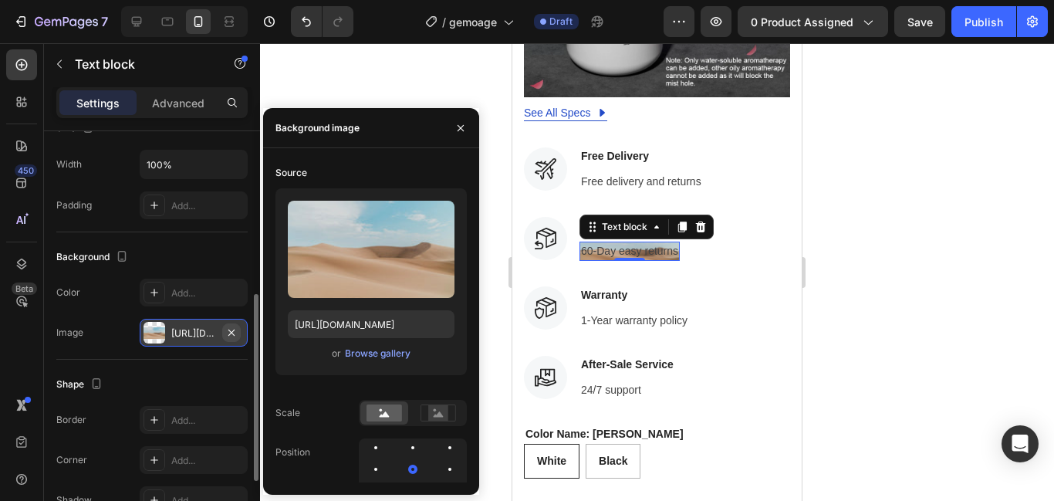
click at [232, 331] on icon "button" at bounding box center [231, 332] width 12 height 12
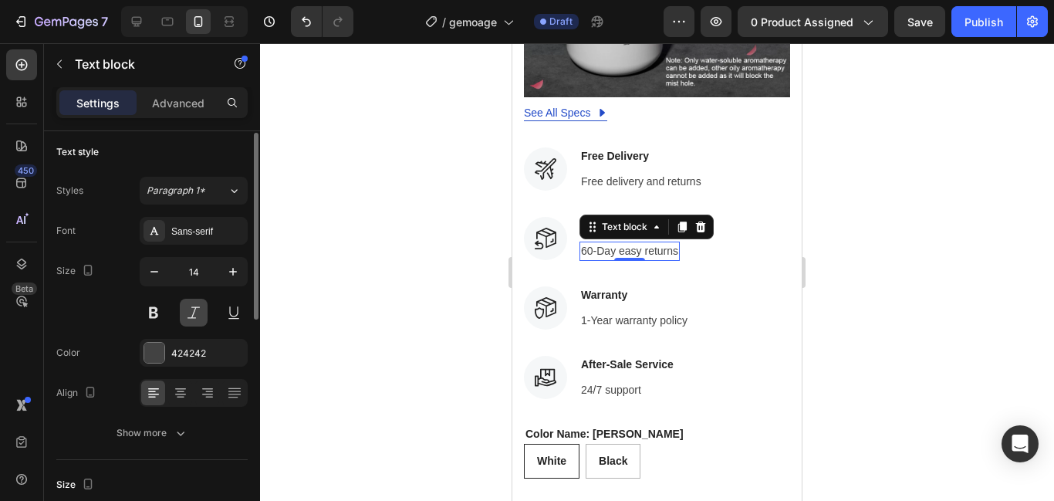
scroll to position [0, 0]
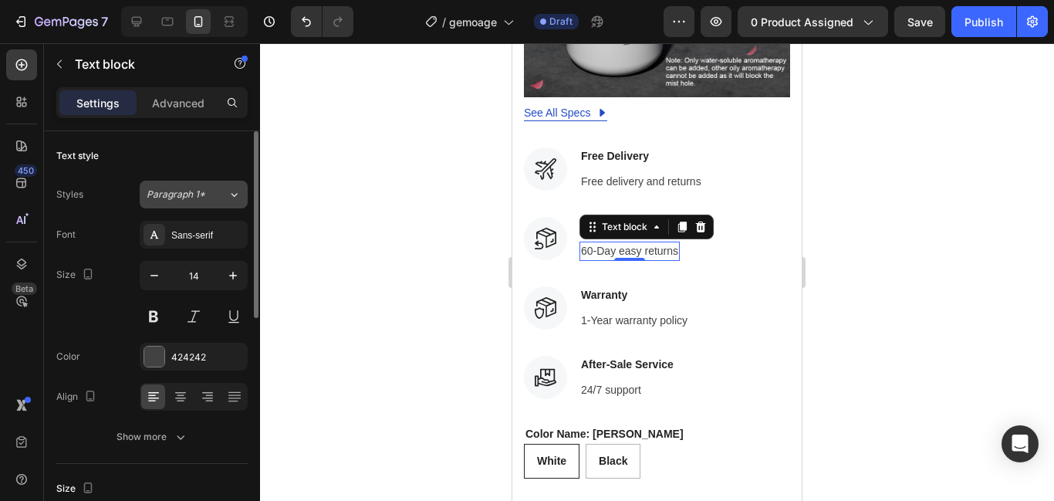
click at [209, 201] on button "Paragraph 1*" at bounding box center [194, 195] width 108 height 28
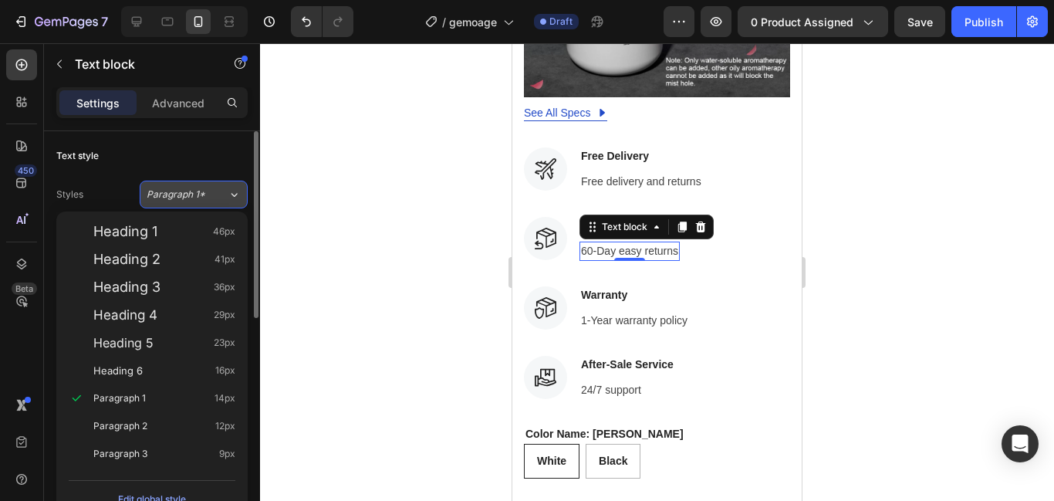
click at [209, 201] on button "Paragraph 1*" at bounding box center [194, 195] width 108 height 28
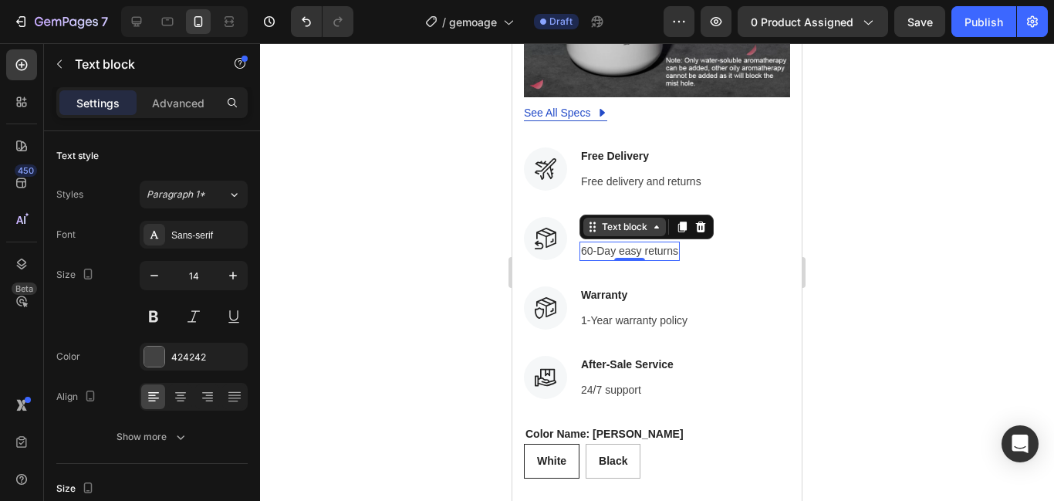
click at [644, 222] on div "Text block" at bounding box center [625, 227] width 52 height 14
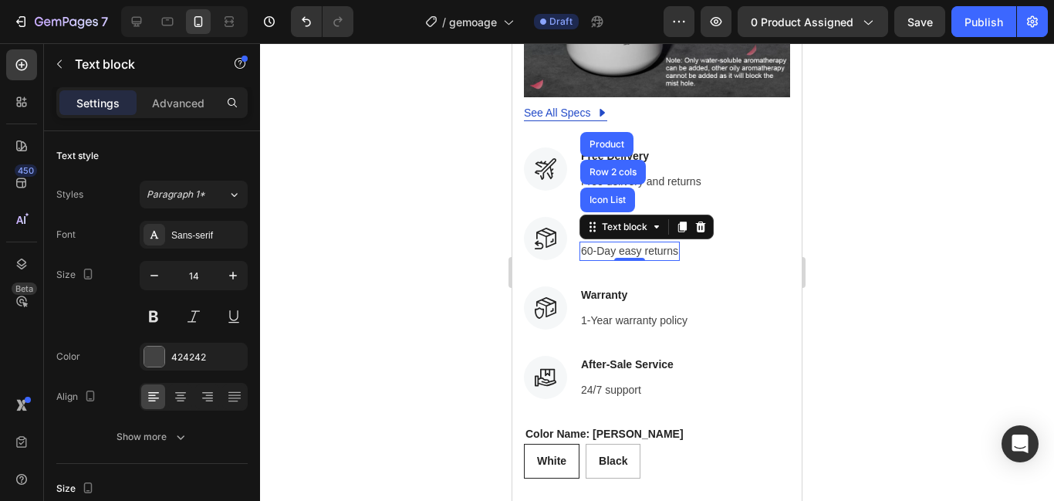
click at [628, 250] on p "60-Day easy returns" at bounding box center [629, 251] width 97 height 16
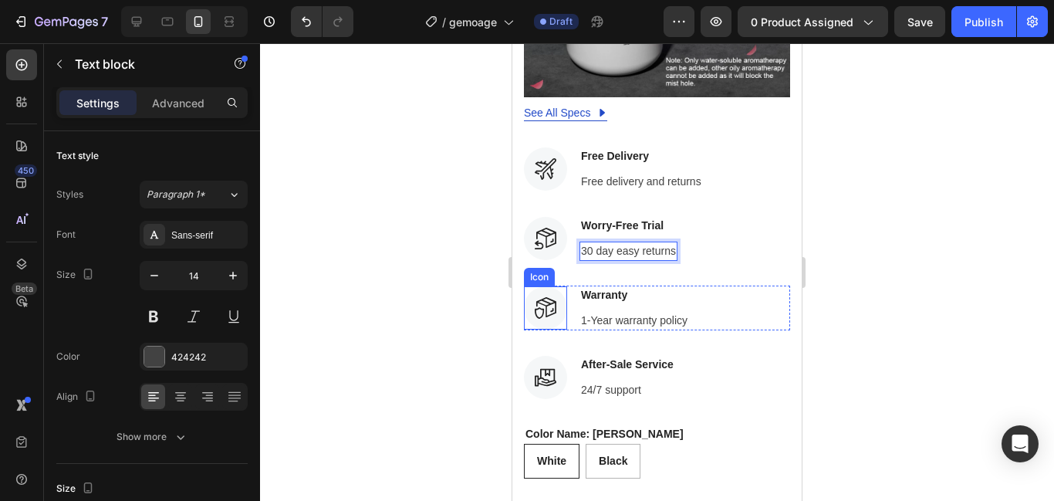
click at [532, 299] on div at bounding box center [545, 307] width 43 height 43
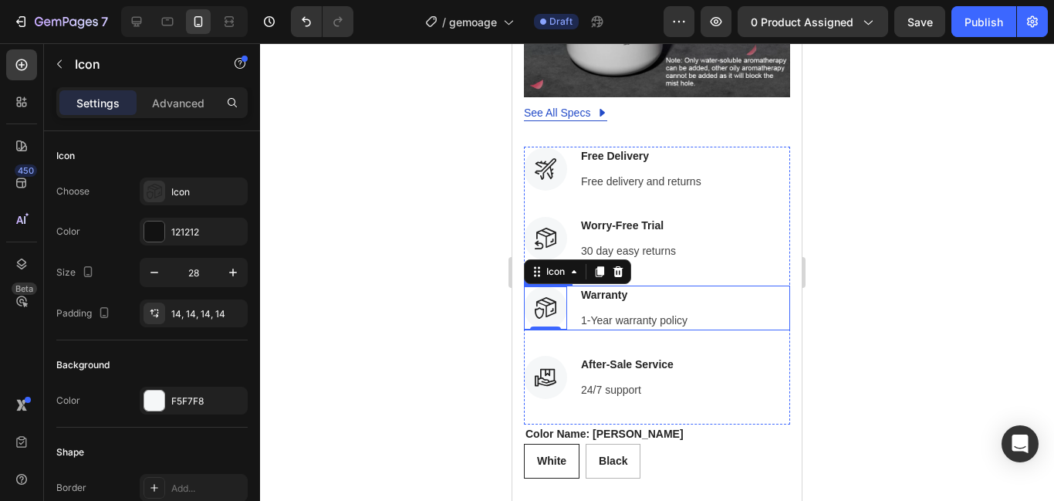
click at [774, 303] on div "Icon 0 Warranty Text block 1-Year warranty policy Text block" at bounding box center [657, 307] width 266 height 45
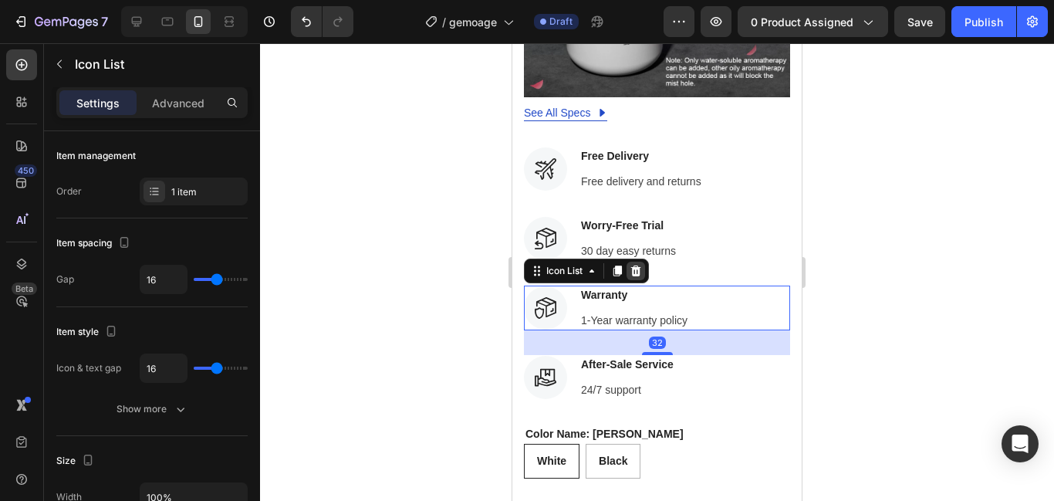
click at [634, 272] on icon at bounding box center [636, 270] width 10 height 11
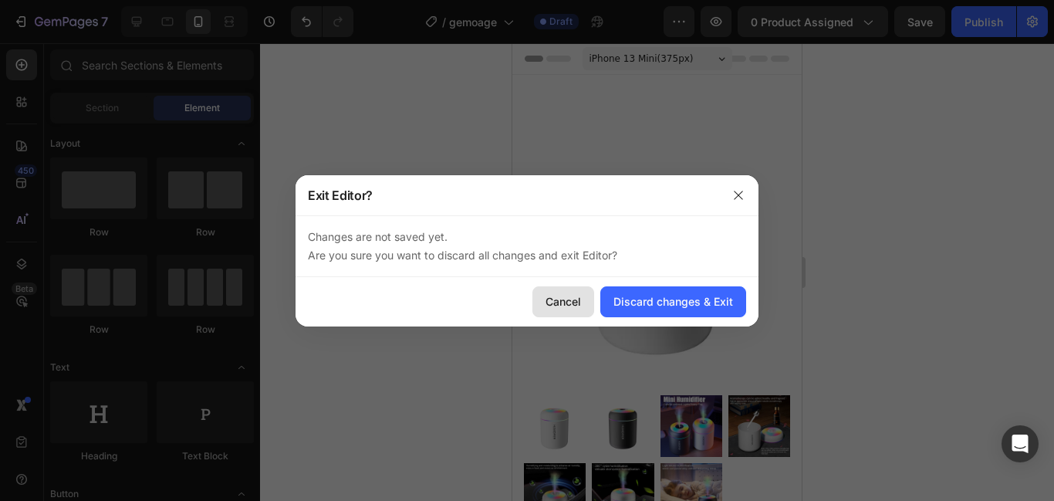
click at [555, 296] on div "Cancel" at bounding box center [562, 301] width 35 height 16
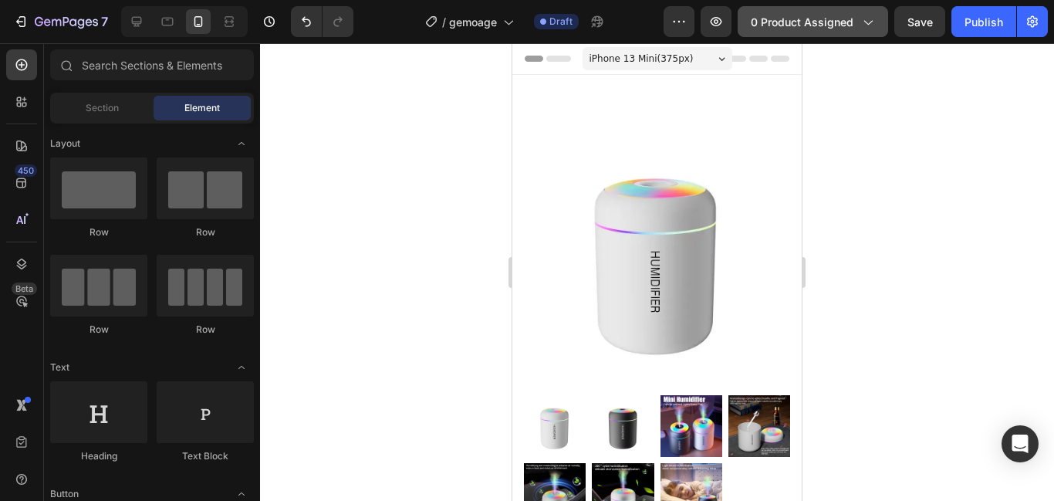
click at [849, 17] on span "0 product assigned" at bounding box center [802, 22] width 103 height 16
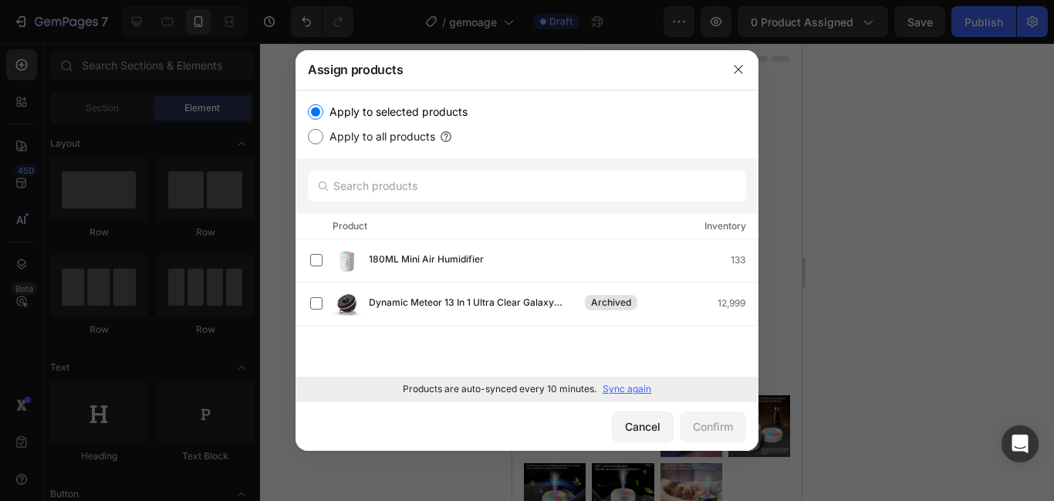
click at [319, 137] on input "Apply to all products" at bounding box center [315, 136] width 15 height 15
radio input "true"
click at [708, 421] on div "Confirm" at bounding box center [713, 426] width 40 height 16
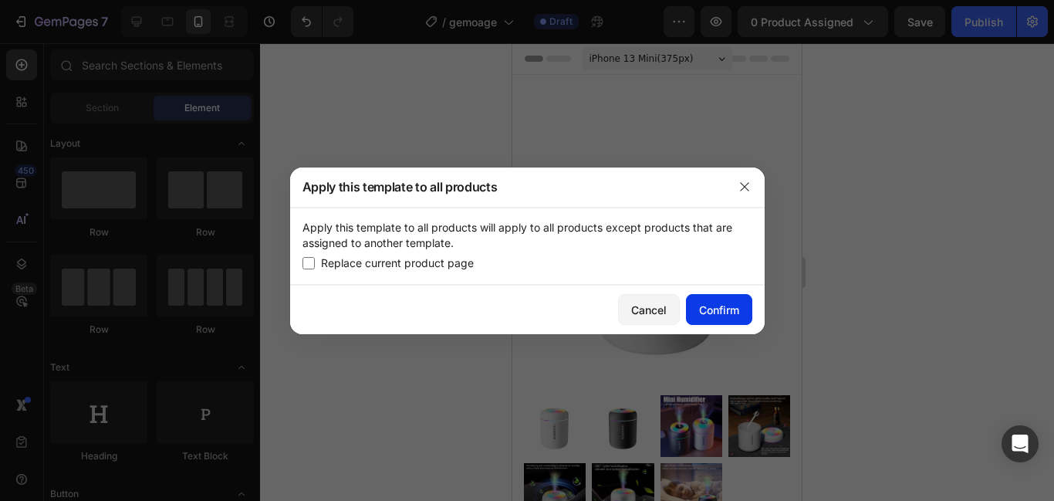
click at [698, 299] on button "Confirm" at bounding box center [719, 309] width 66 height 31
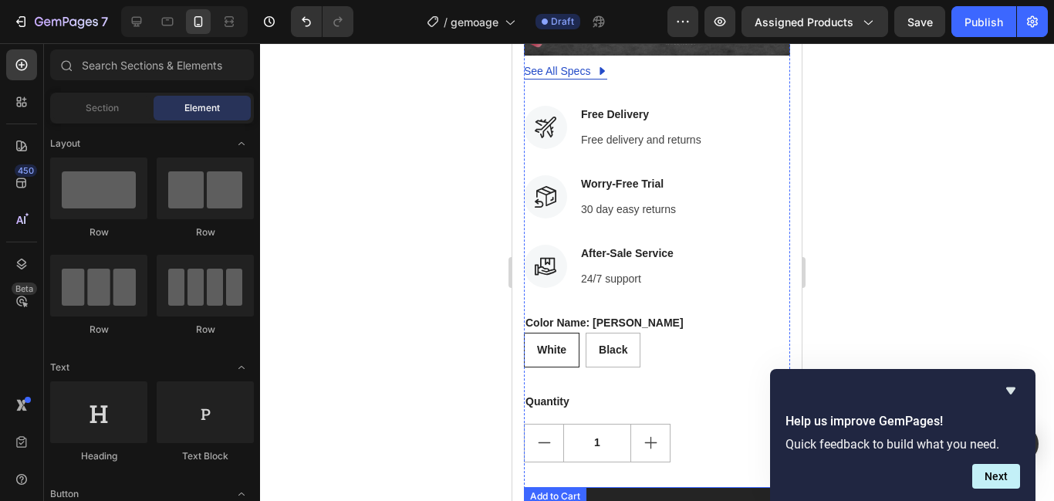
scroll to position [2675, 0]
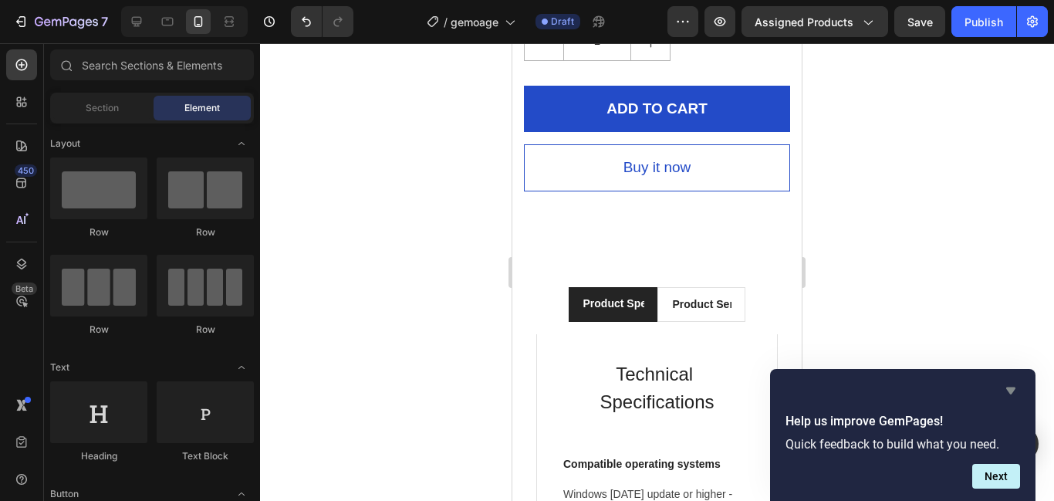
click at [1015, 391] on icon "Hide survey" at bounding box center [1010, 390] width 19 height 19
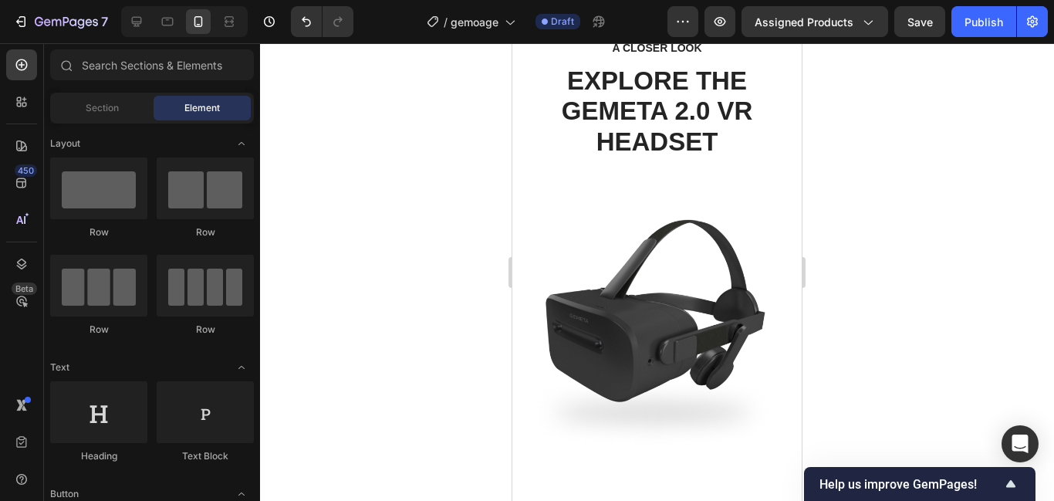
scroll to position [3880, 0]
click at [598, 158] on p "EXPLORE THE GEMETA 2.0 VR HEADSET" at bounding box center [656, 112] width 263 height 92
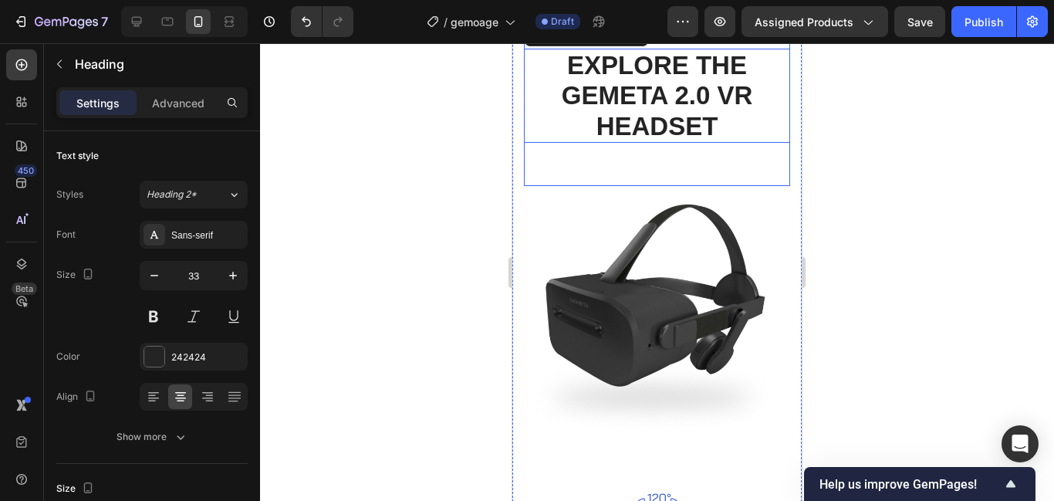
scroll to position [3808, 0]
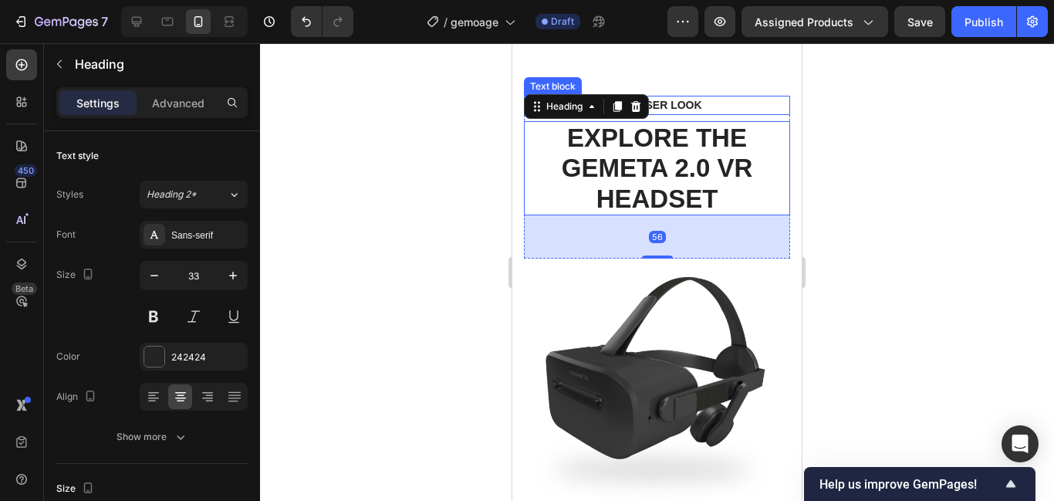
click at [674, 113] on p "A CLOSER LOOK" at bounding box center [657, 105] width 238 height 16
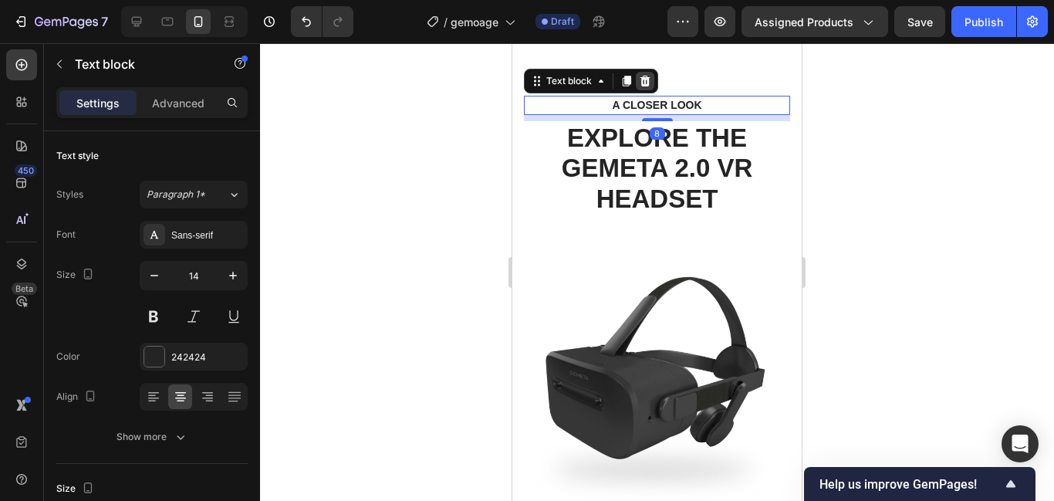
click at [643, 90] on div at bounding box center [645, 81] width 19 height 19
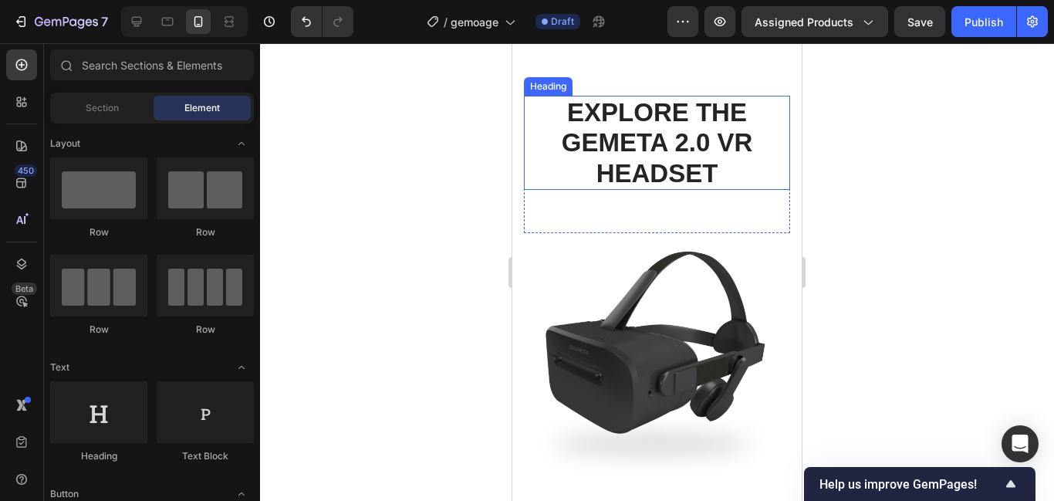
click at [643, 127] on p "EXPLORE THE GEMETA 2.0 VR HEADSET" at bounding box center [656, 143] width 263 height 92
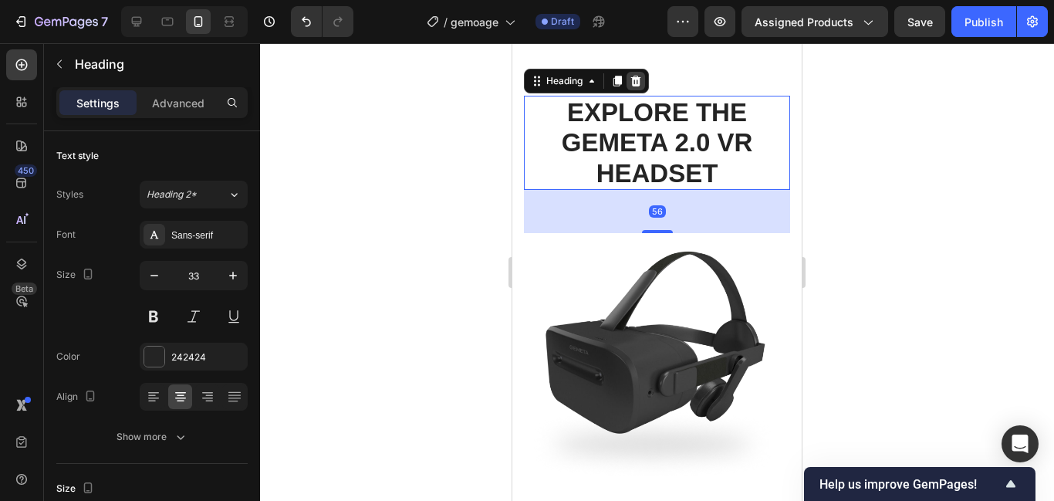
click at [633, 86] on icon at bounding box center [636, 81] width 10 height 11
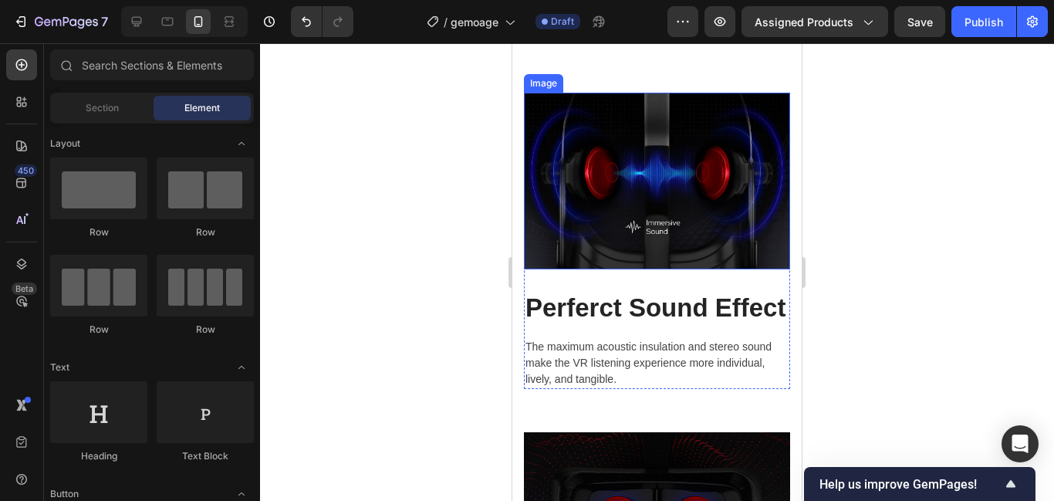
scroll to position [4743, 0]
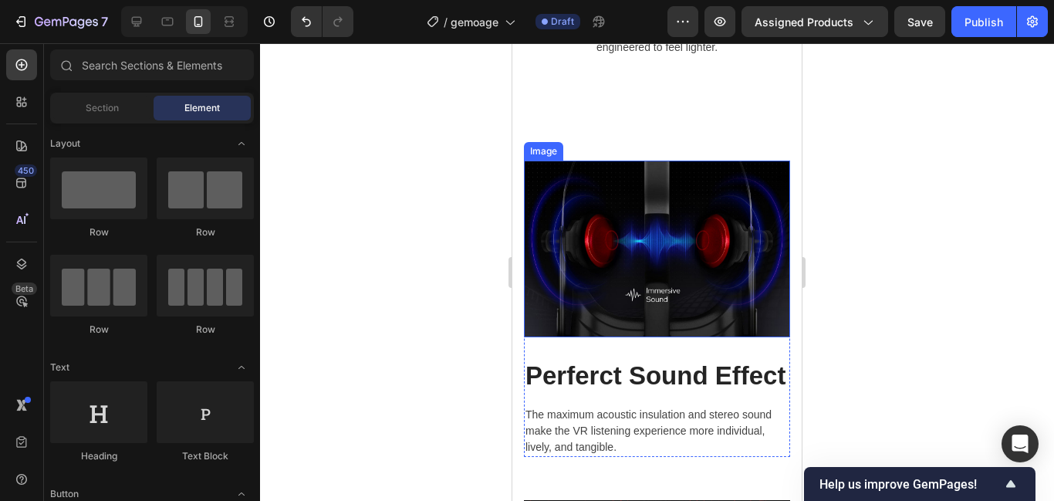
click at [681, 164] on img at bounding box center [657, 248] width 266 height 177
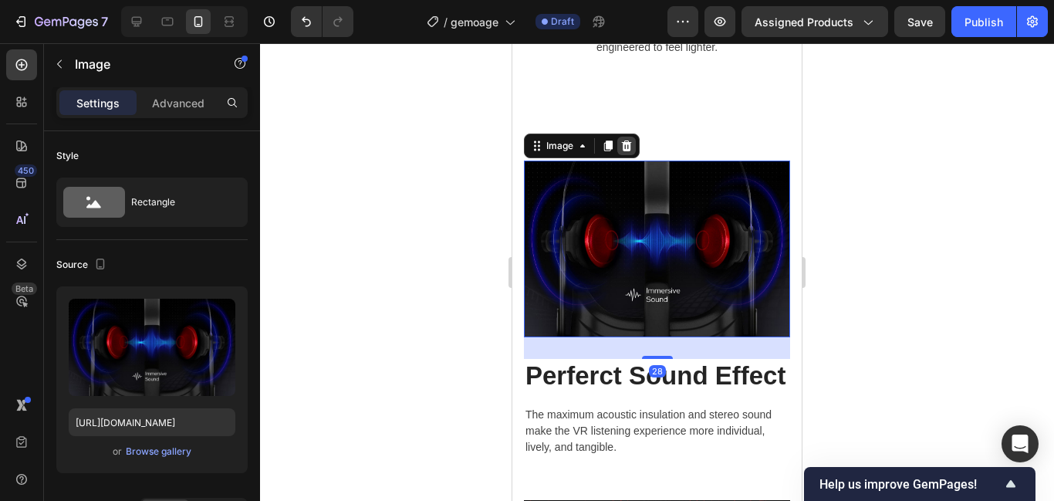
click at [624, 148] on icon at bounding box center [627, 145] width 10 height 11
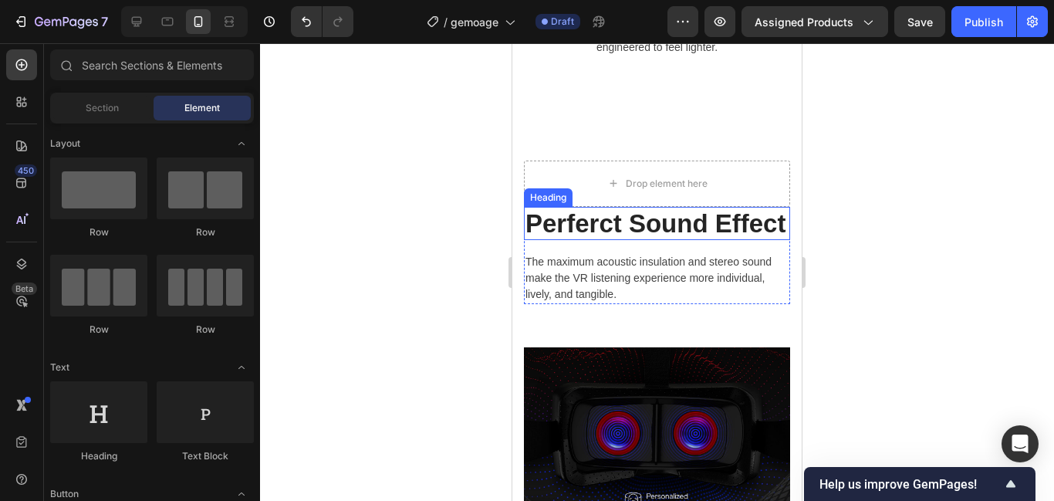
click at [676, 225] on p "Perferct Sound Effect" at bounding box center [656, 223] width 263 height 31
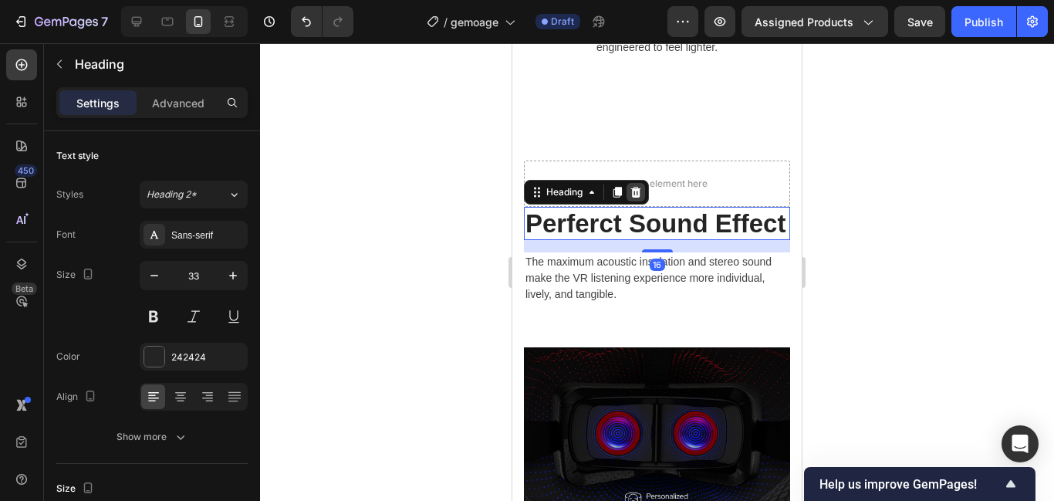
click at [633, 194] on icon at bounding box center [636, 192] width 10 height 11
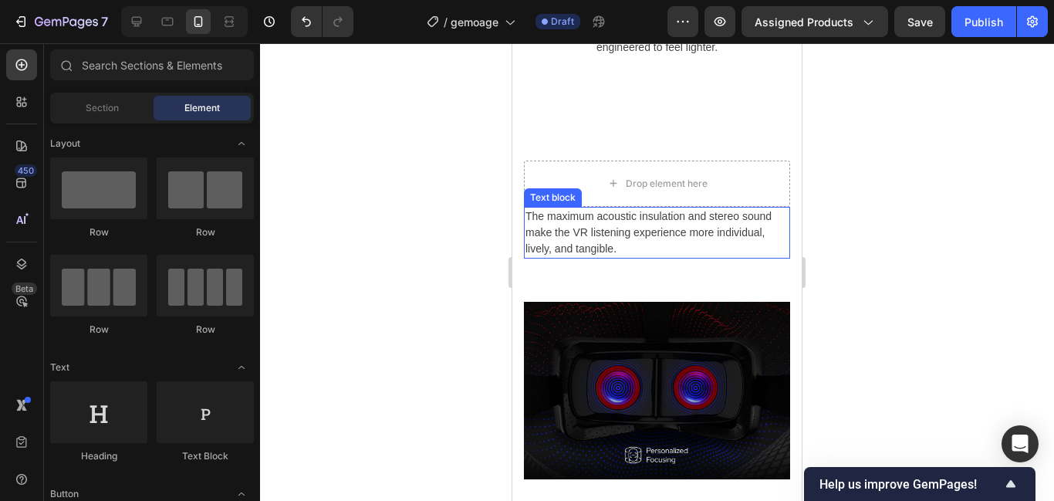
click at [624, 223] on p "The maximum acoustic insulation and stereo sound make the VR listening experien…" at bounding box center [656, 232] width 263 height 49
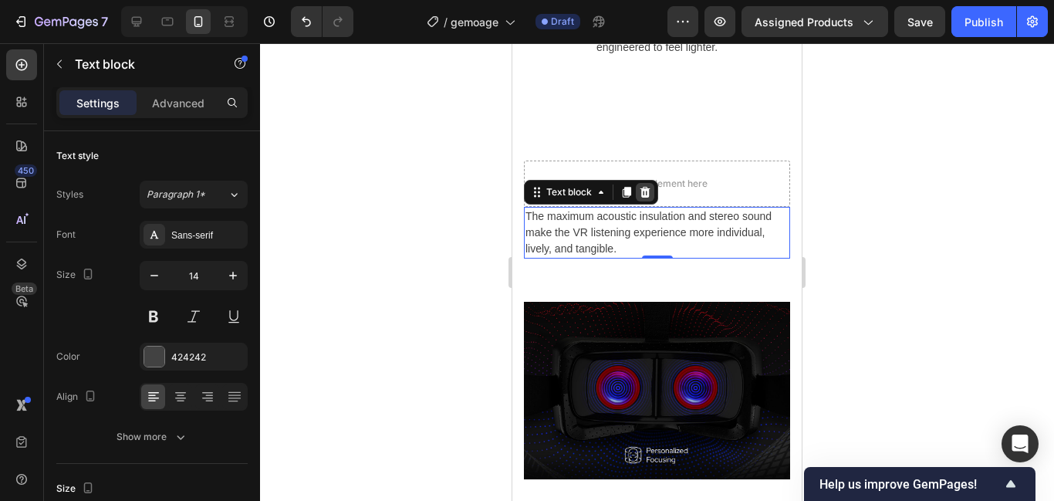
click at [646, 199] on div at bounding box center [645, 192] width 19 height 19
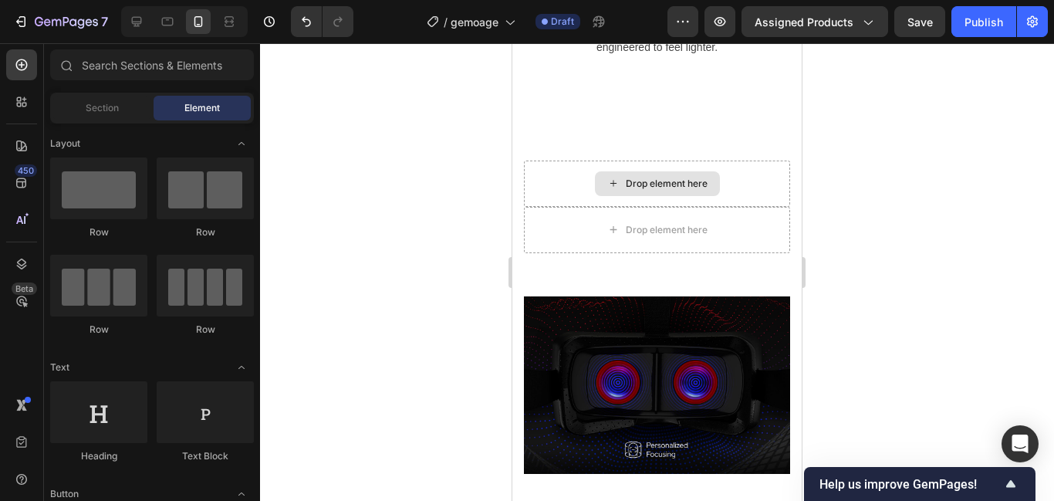
click at [646, 199] on div "Drop element here" at bounding box center [657, 183] width 266 height 46
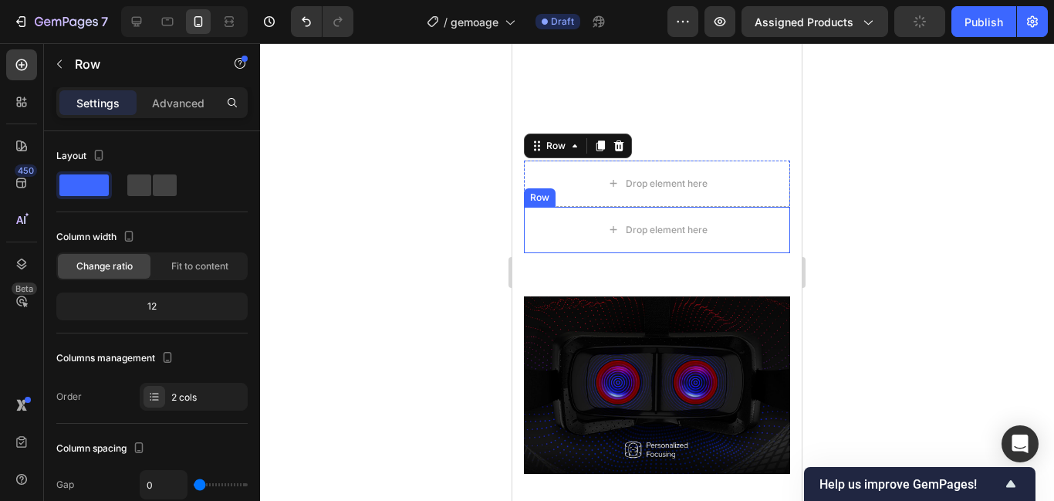
scroll to position [4973, 0]
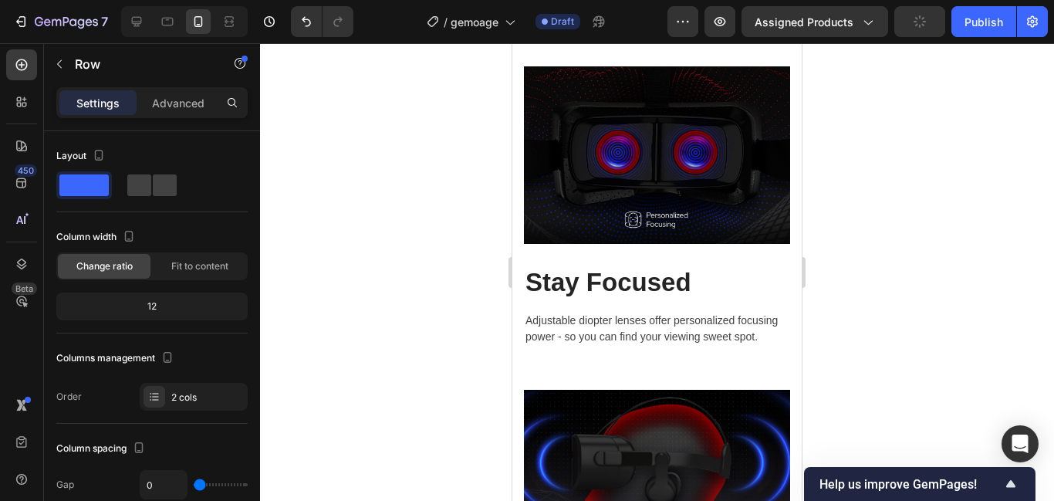
click at [760, 242] on img at bounding box center [657, 154] width 266 height 177
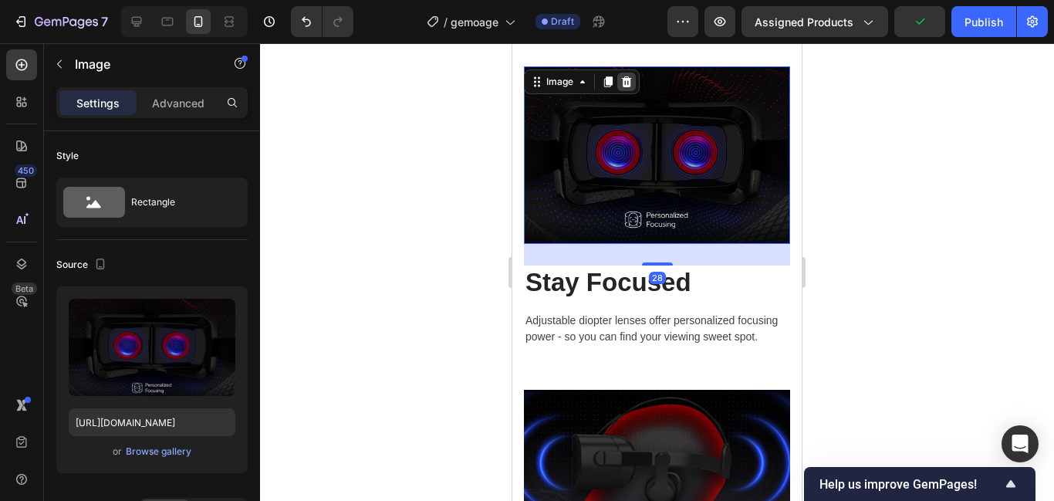
click at [620, 87] on icon at bounding box center [626, 82] width 12 height 12
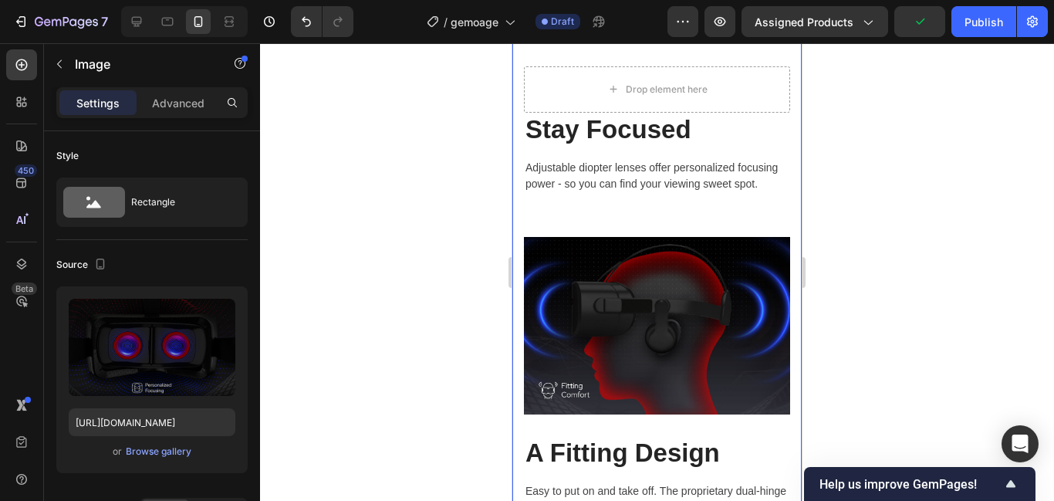
click at [620, 133] on p "Stay Focused" at bounding box center [656, 129] width 263 height 31
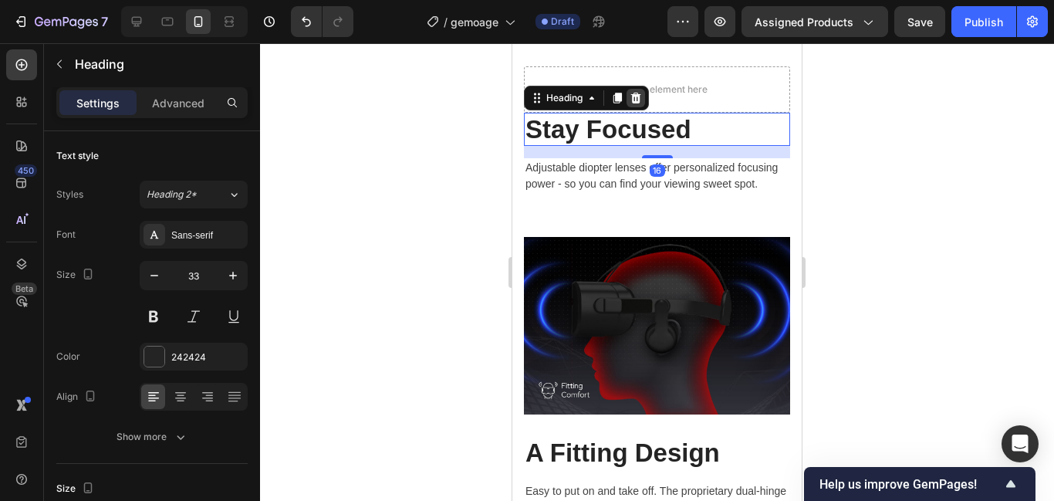
click at [634, 97] on icon at bounding box center [636, 98] width 10 height 11
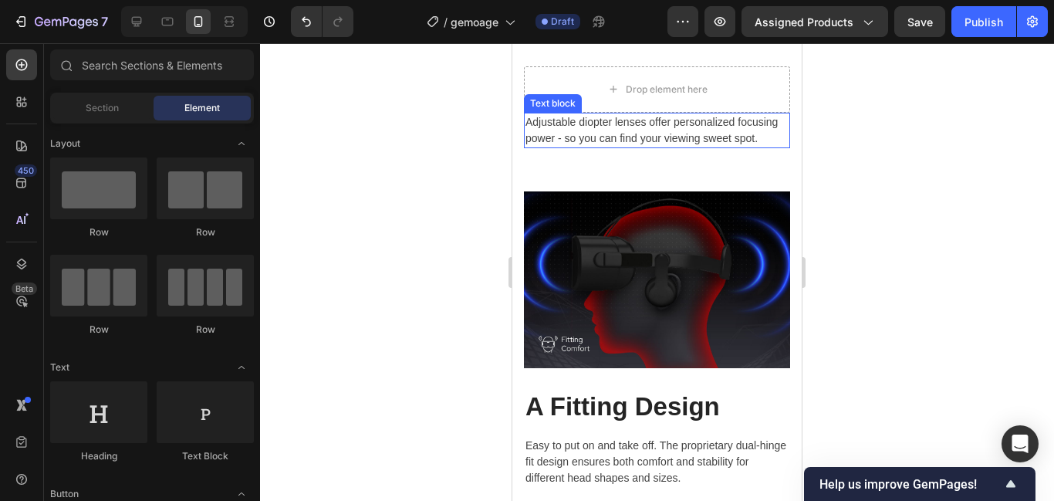
click at [647, 138] on p "Adjustable diopter lenses offer personalized focusing power - so you can find y…" at bounding box center [656, 130] width 263 height 32
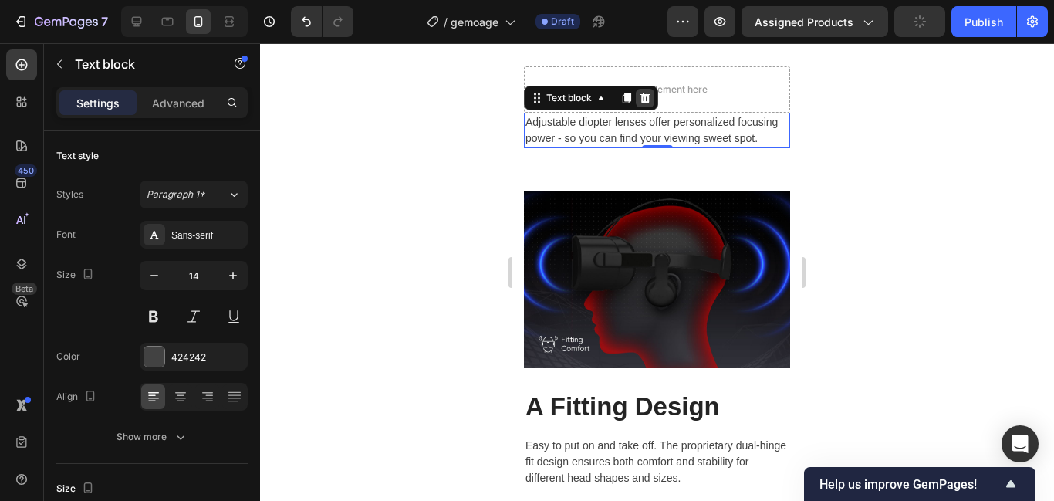
click at [640, 96] on icon at bounding box center [645, 98] width 12 height 12
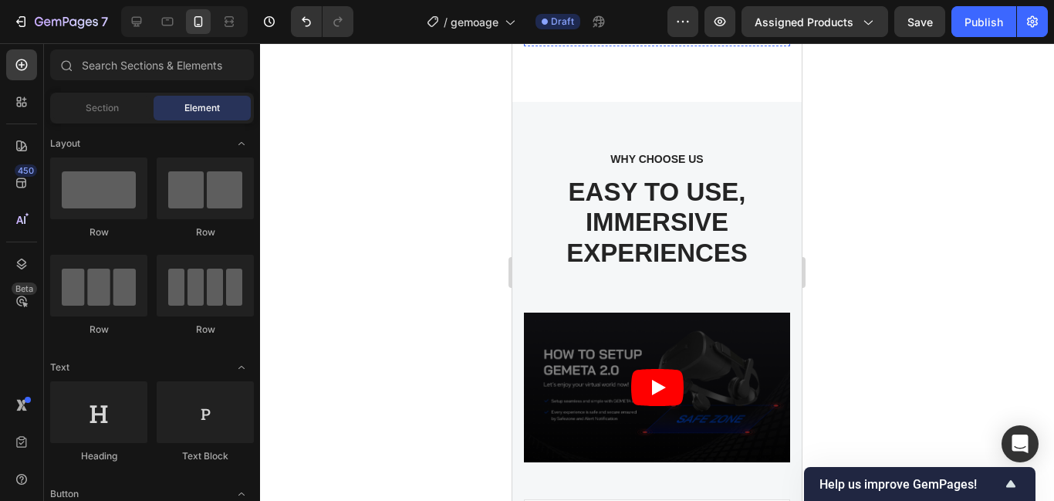
scroll to position [5559, 0]
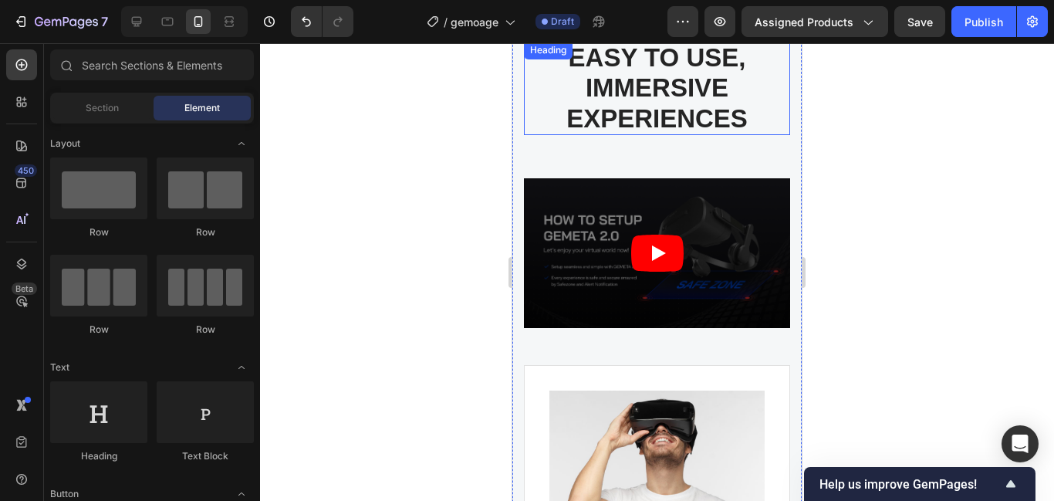
click at [670, 106] on p "EASY TO USE, IMMERSIVE EXPERIENCES" at bounding box center [656, 88] width 263 height 92
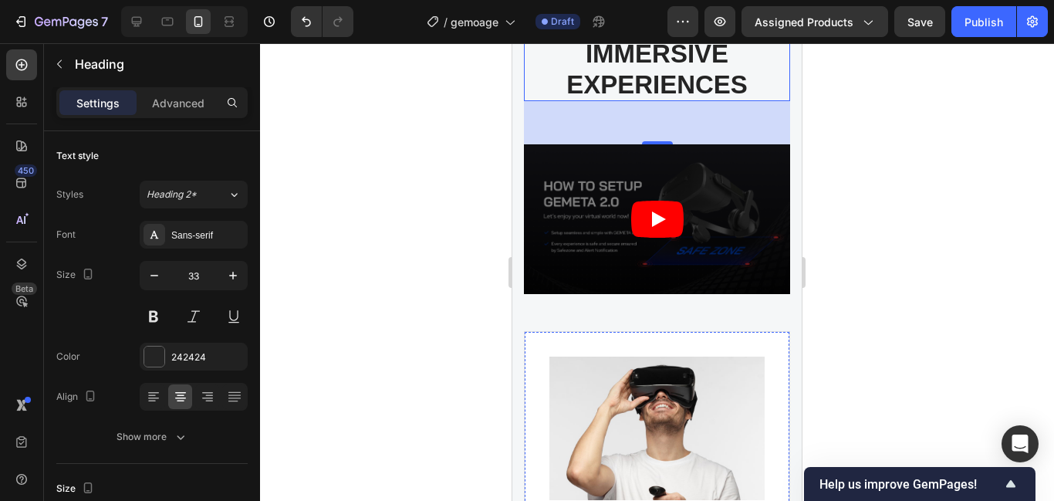
scroll to position [5549, 0]
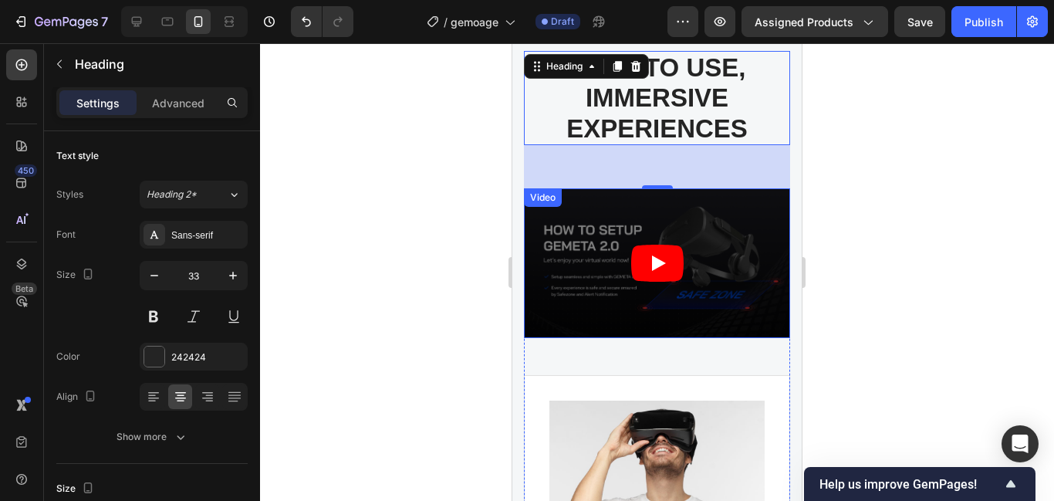
click at [582, 233] on article at bounding box center [657, 263] width 266 height 150
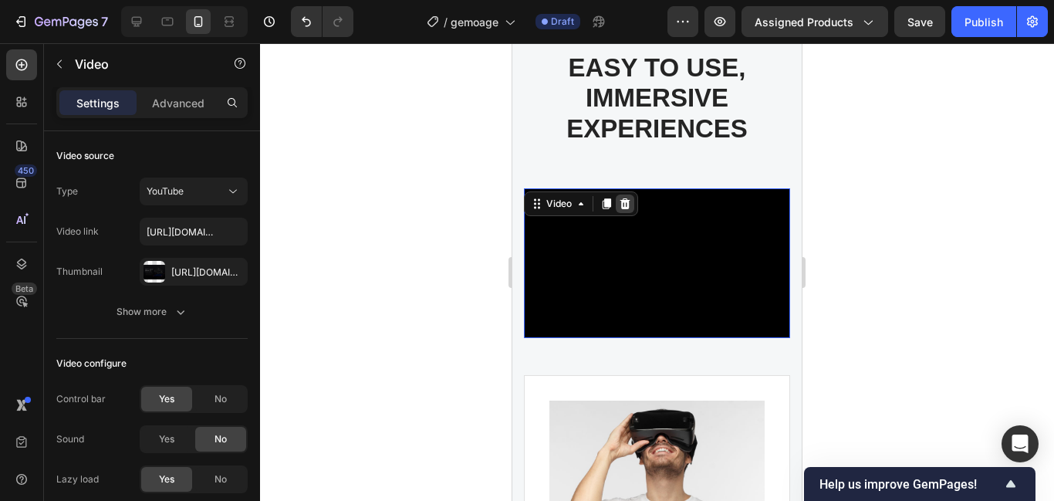
click at [626, 207] on icon at bounding box center [625, 203] width 10 height 11
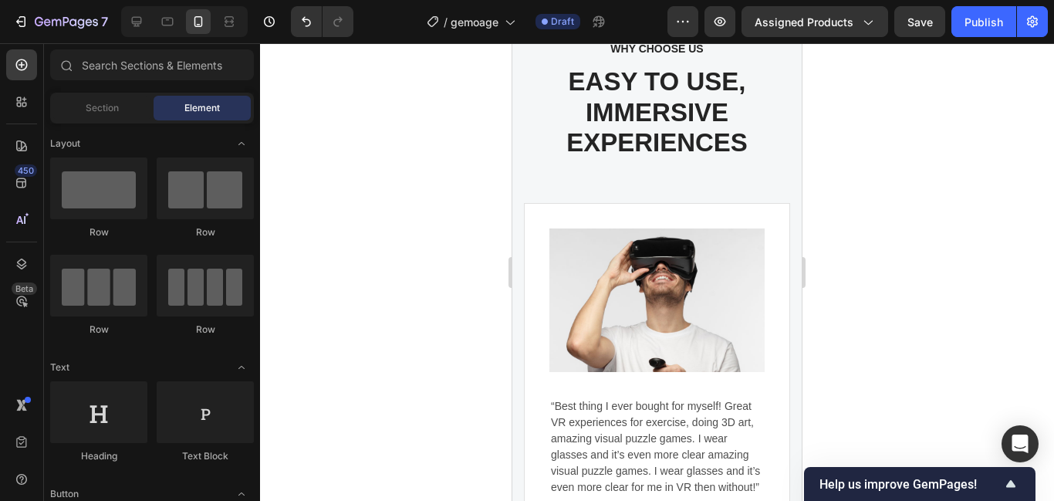
scroll to position [5284, 0]
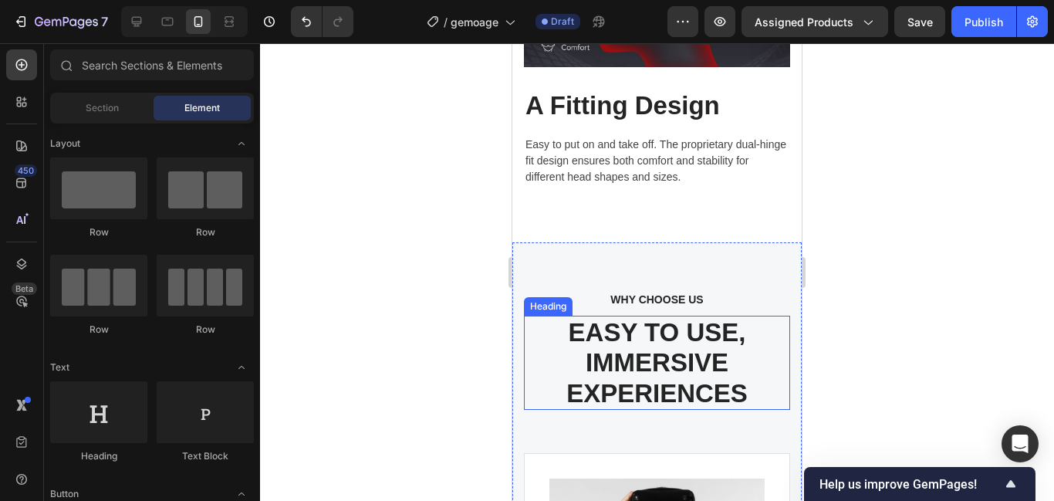
click at [604, 317] on p "EASY TO USE, IMMERSIVE EXPERIENCES" at bounding box center [656, 363] width 263 height 92
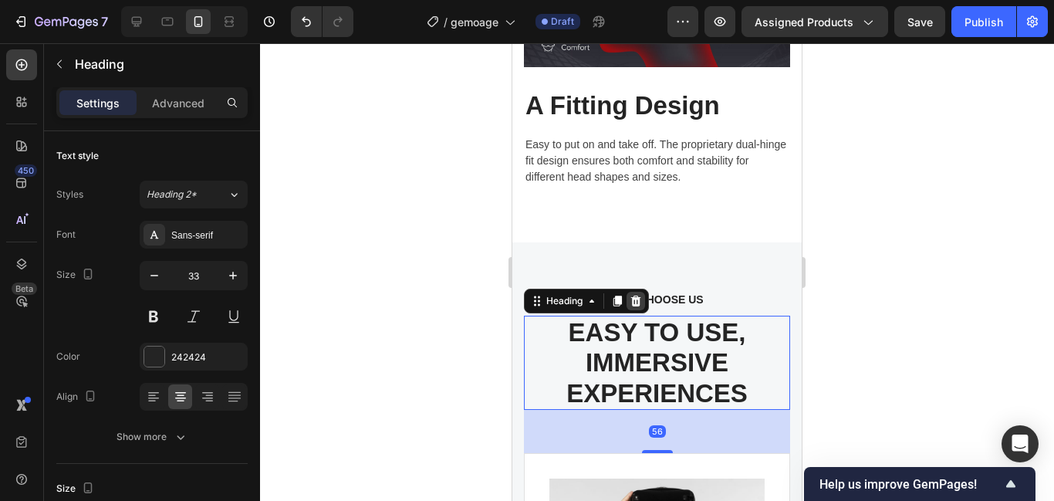
click at [640, 296] on icon at bounding box center [636, 301] width 10 height 11
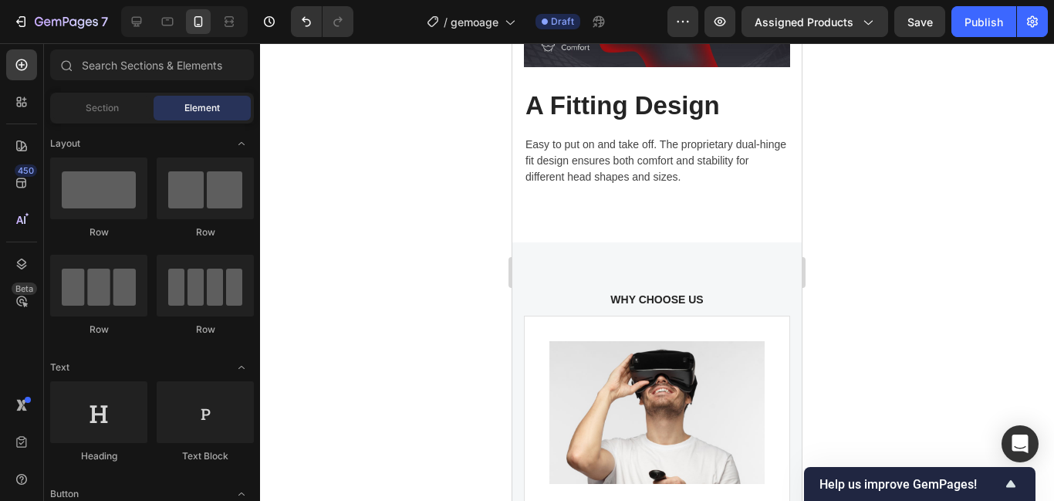
click at [640, 292] on p "WHY CHOOSE US" at bounding box center [657, 300] width 238 height 16
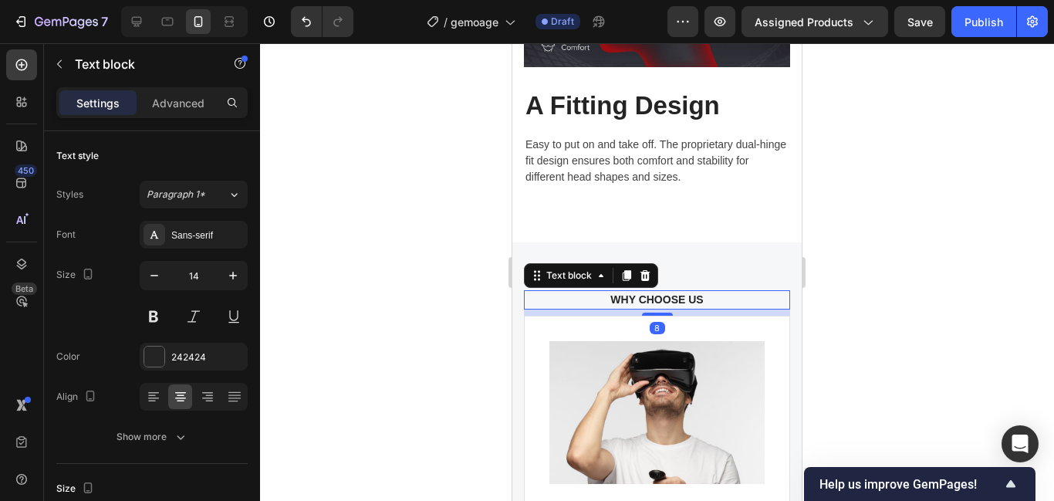
click at [640, 292] on p "WHY CHOOSE US" at bounding box center [657, 300] width 238 height 16
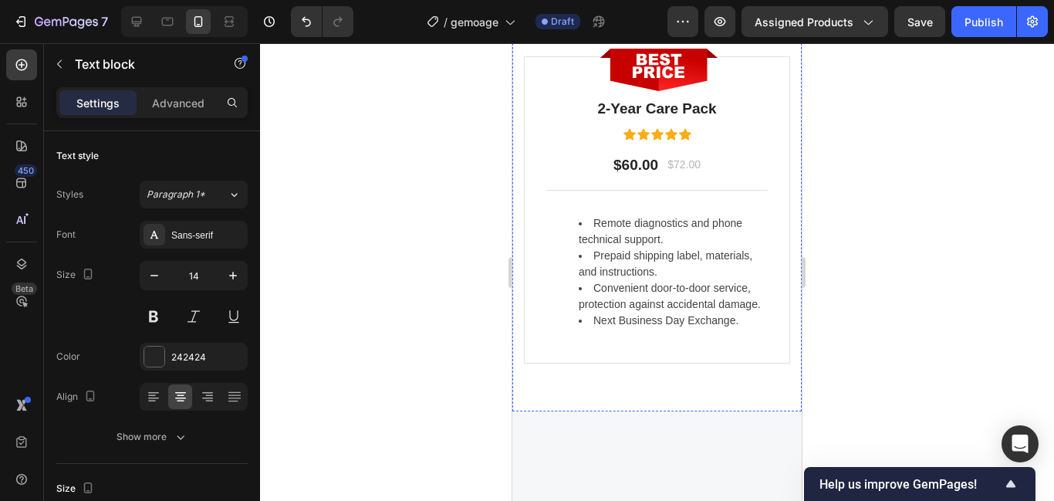
scroll to position [5952, 0]
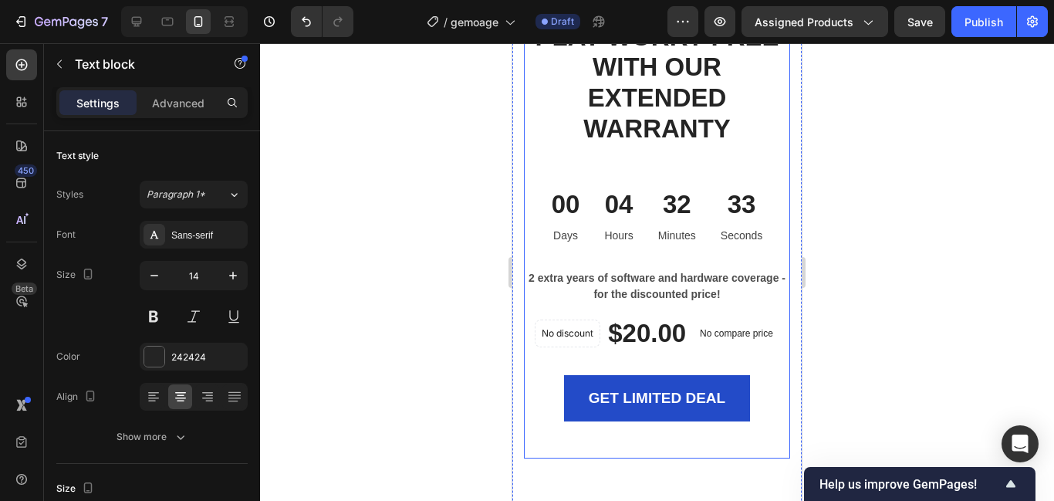
click at [651, 259] on div "LIMITED TIME DEAL Text block PLAY WORRY-FREE WITH OUR EXTENDED WARRANTY Heading…" at bounding box center [657, 227] width 266 height 464
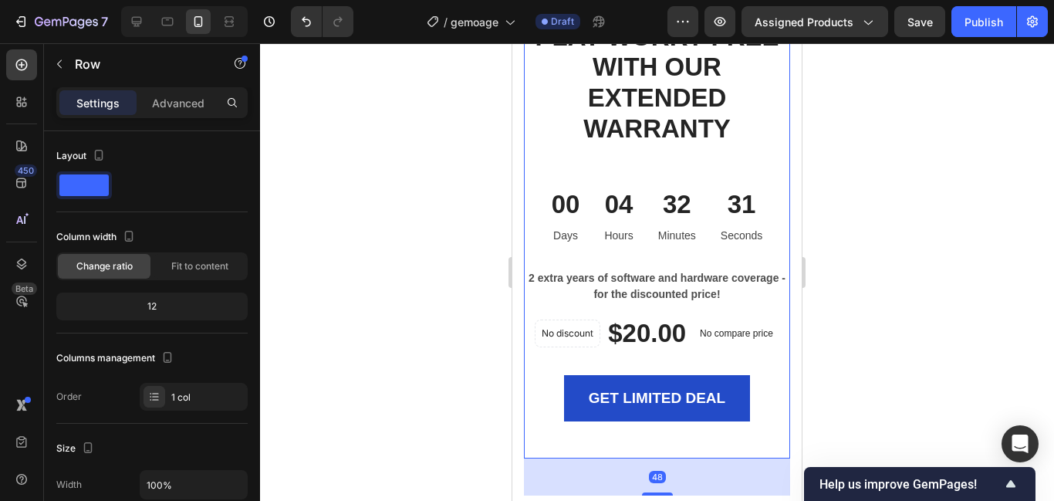
click at [616, 309] on div "LIMITED TIME DEAL Text block PLAY WORRY-FREE WITH OUR EXTENDED WARRANTY Heading…" at bounding box center [656, 503] width 289 height 1113
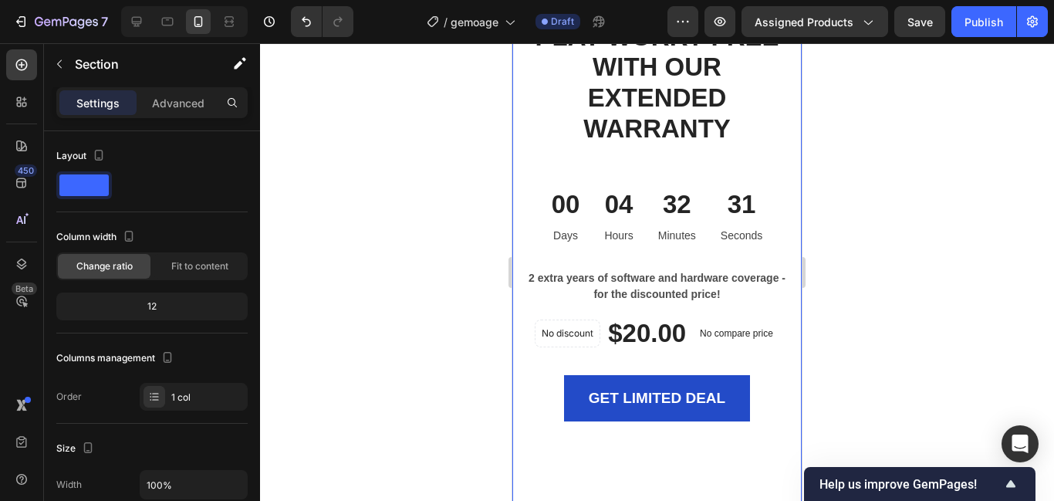
click at [616, 309] on div "LIMITED TIME DEAL Text block PLAY WORRY-FREE WITH OUR EXTENDED WARRANTY Heading…" at bounding box center [656, 503] width 289 height 1113
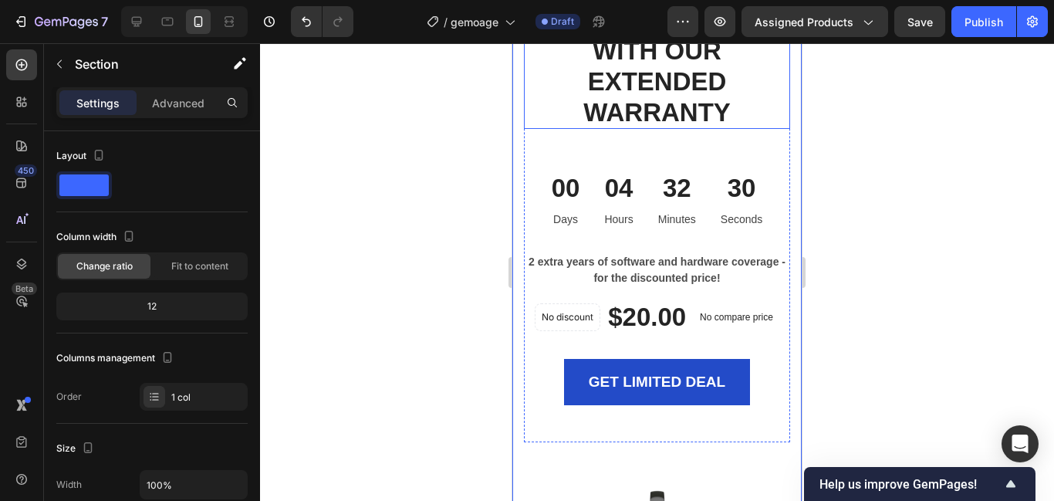
scroll to position [5634, 0]
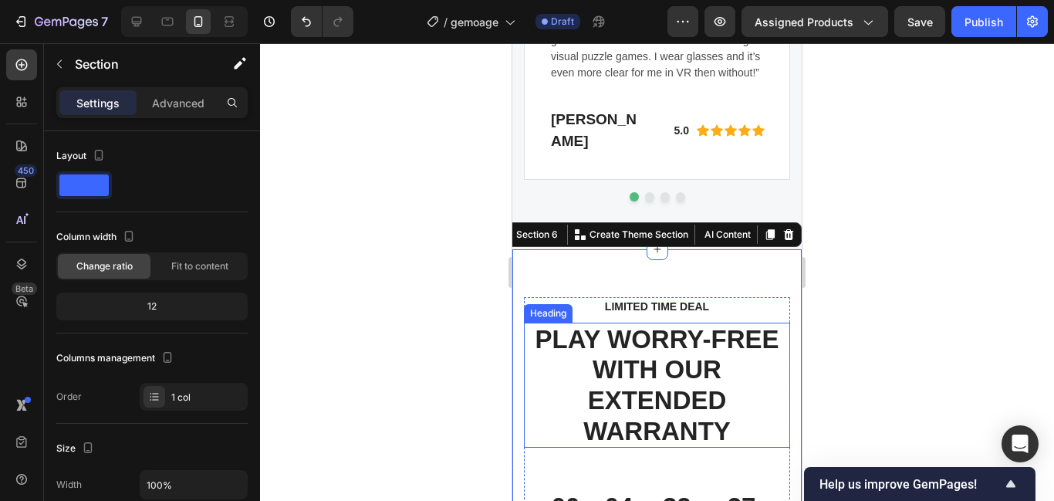
click at [658, 491] on div "32" at bounding box center [677, 507] width 38 height 33
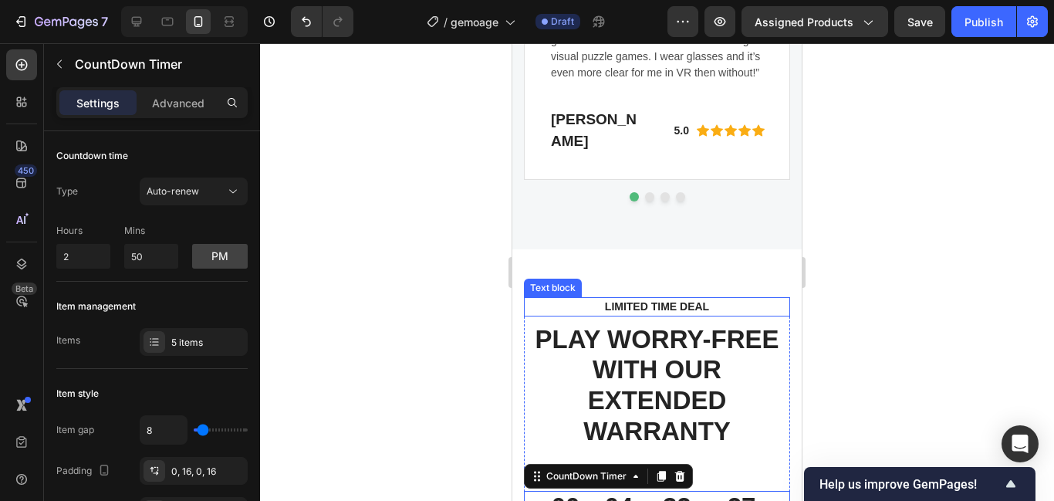
scroll to position [5724, 0]
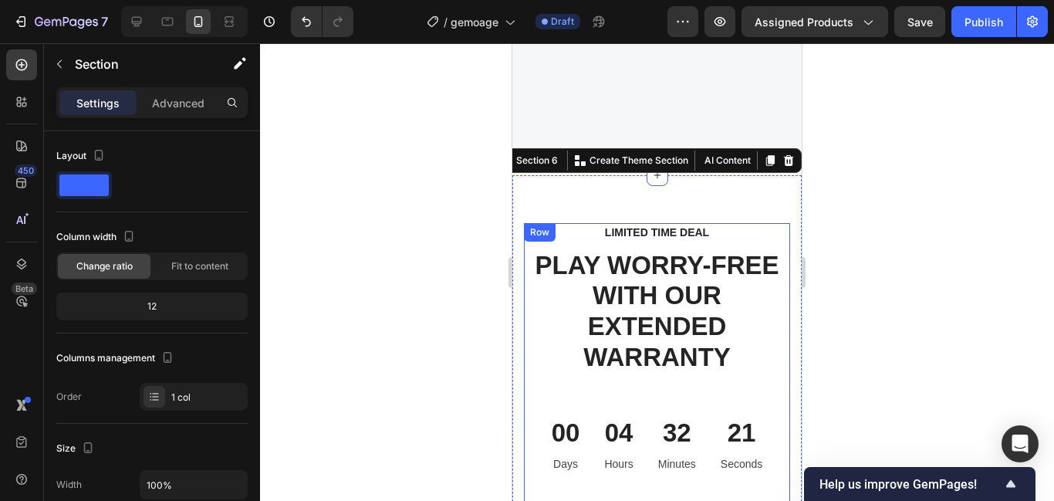
scroll to position [6137, 0]
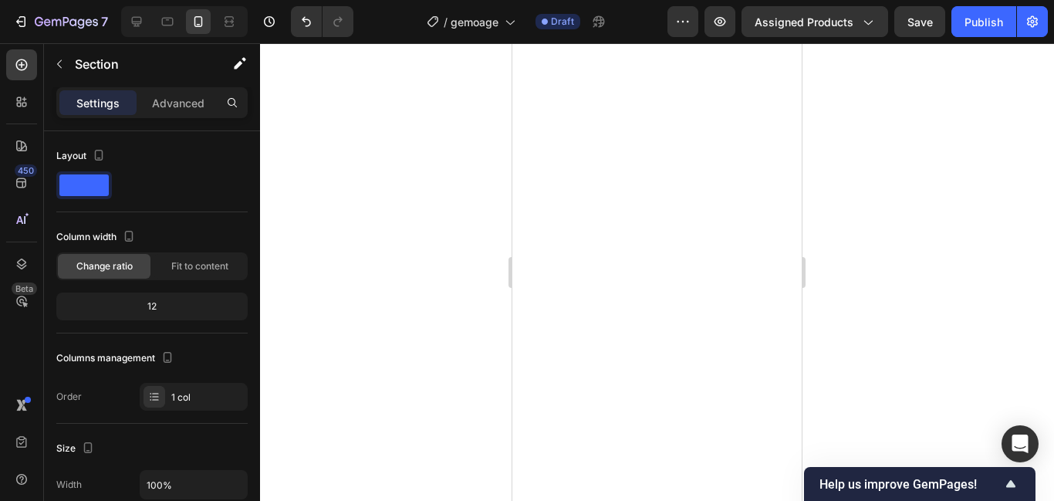
click at [1015, 486] on icon "Show survey - Help us improve GemPages!" at bounding box center [1010, 483] width 19 height 19
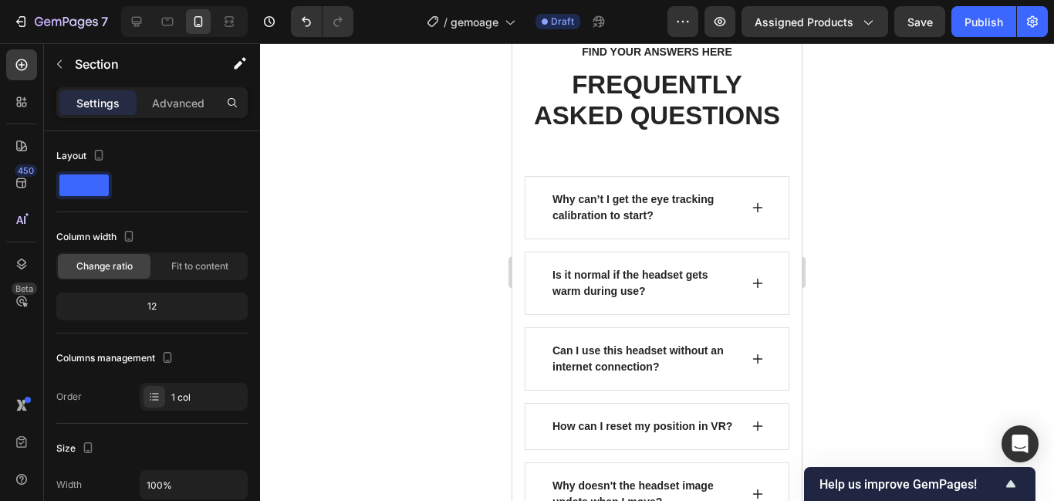
click at [419, 238] on div at bounding box center [657, 272] width 794 height 458
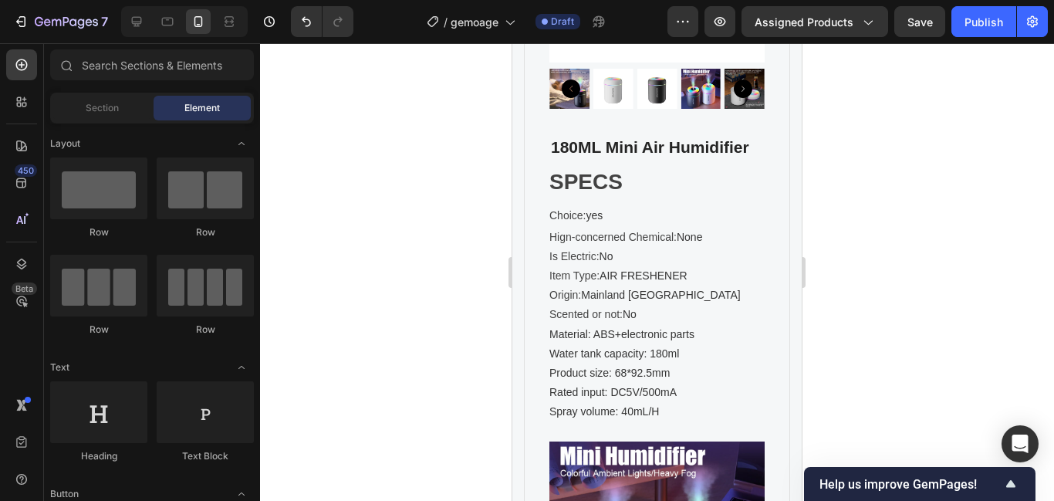
scroll to position [6495, 0]
